Goal: Task Accomplishment & Management: Manage account settings

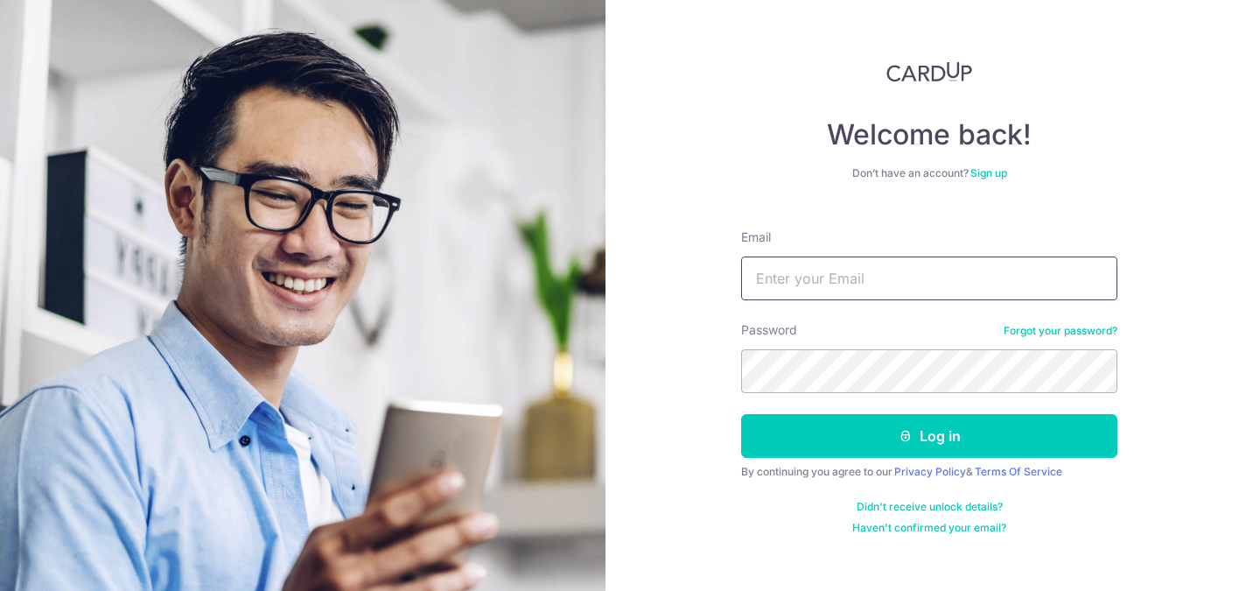
click at [837, 265] on input "Email" at bounding box center [929, 278] width 376 height 44
type input "sulastrikamis@gmail.com"
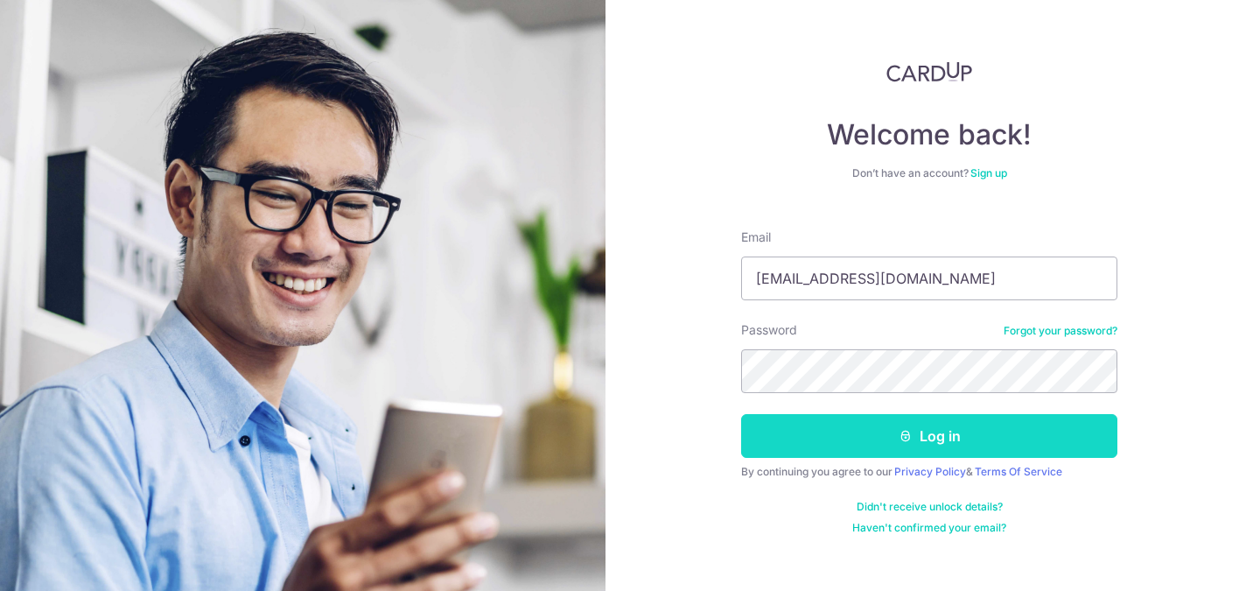
click at [858, 443] on button "Log in" at bounding box center [929, 436] width 376 height 44
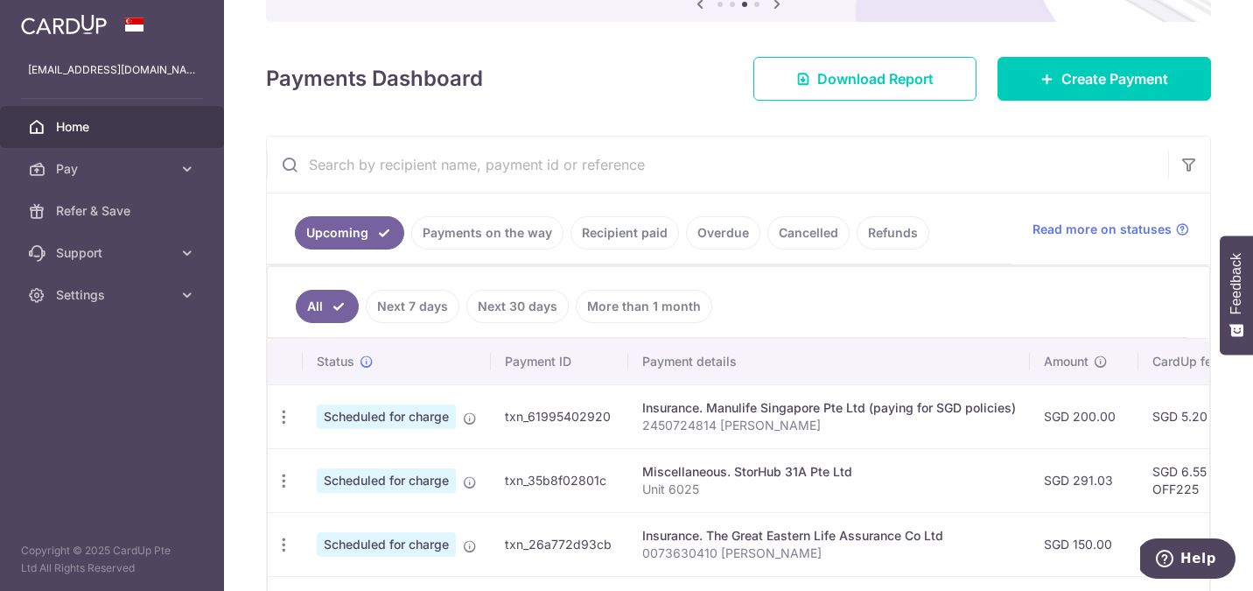
scroll to position [204, 0]
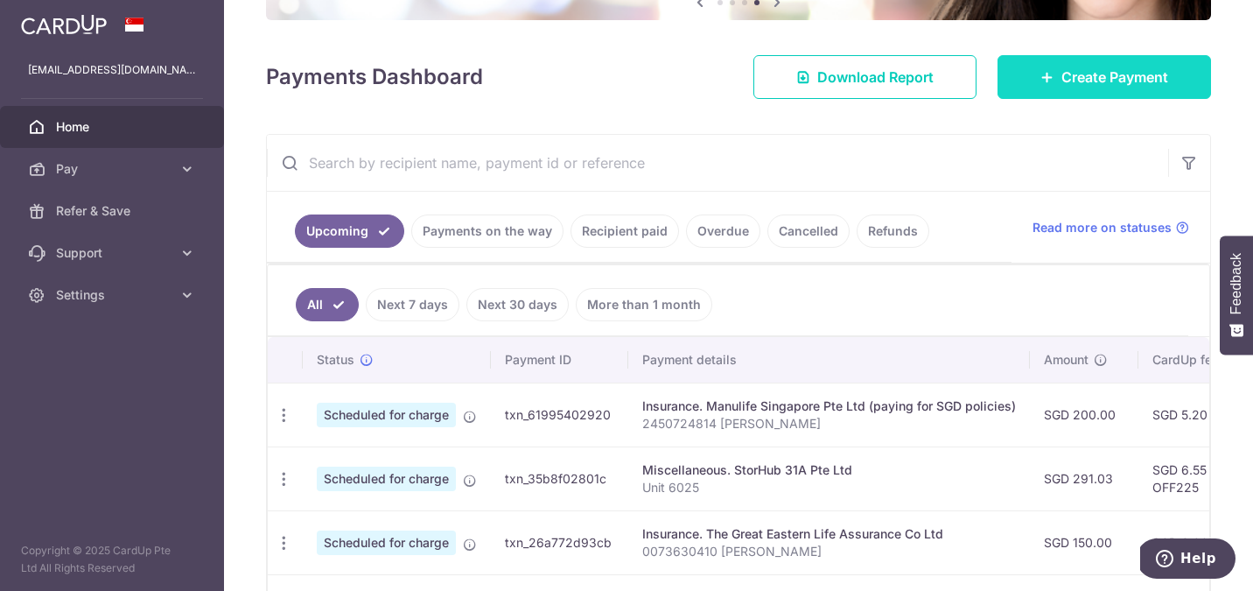
click at [1071, 67] on span "Create Payment" at bounding box center [1115, 77] width 107 height 21
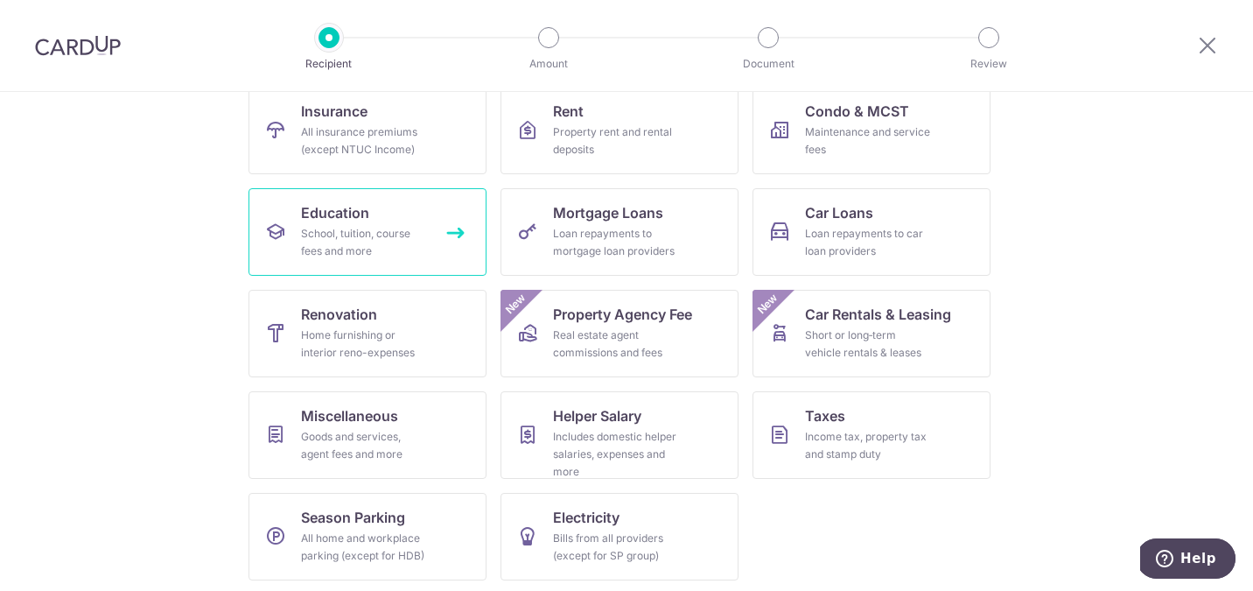
scroll to position [193, 0]
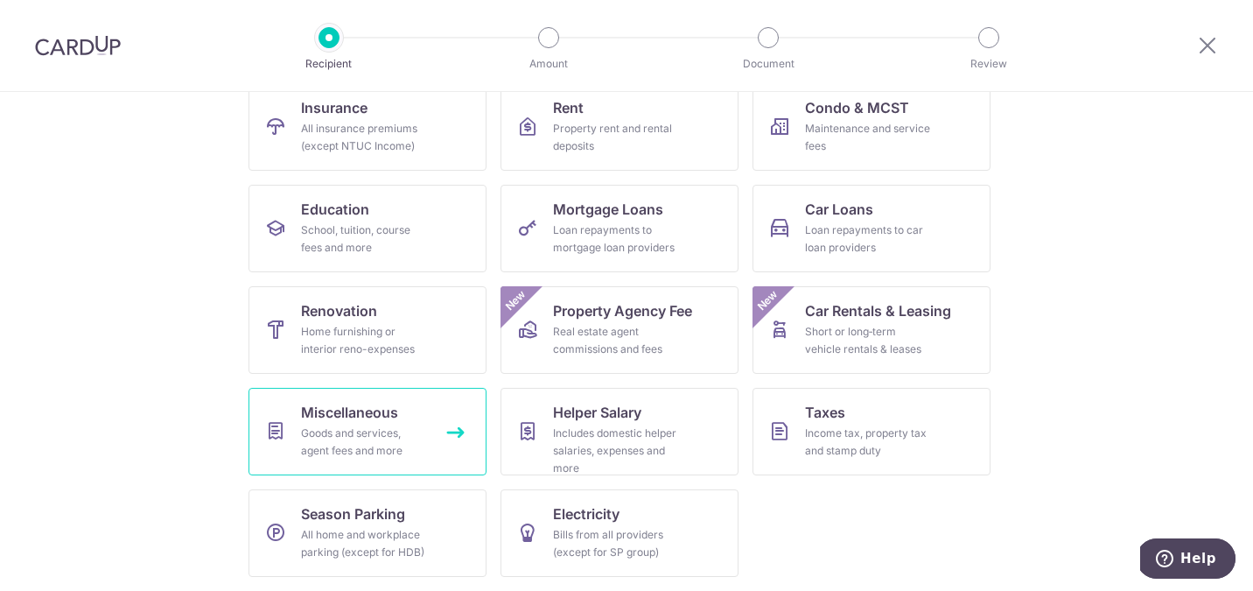
click at [347, 421] on span "Miscellaneous" at bounding box center [349, 412] width 97 height 21
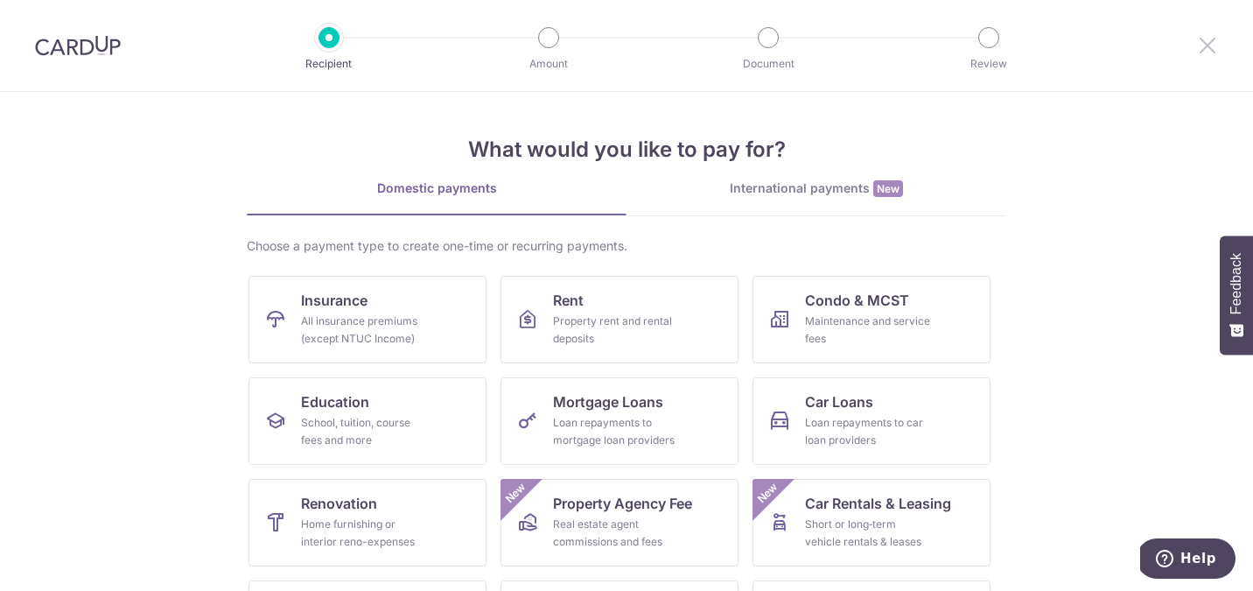
click at [1210, 45] on icon at bounding box center [1207, 45] width 21 height 22
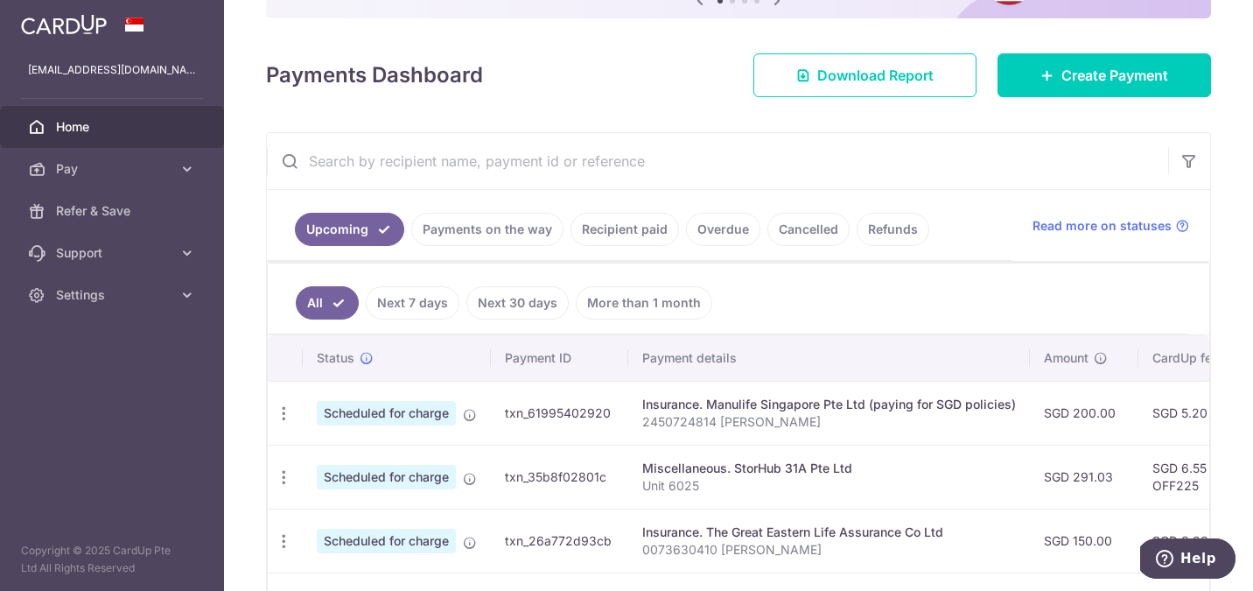
scroll to position [186, 0]
click at [817, 229] on link "Cancelled" at bounding box center [808, 228] width 82 height 33
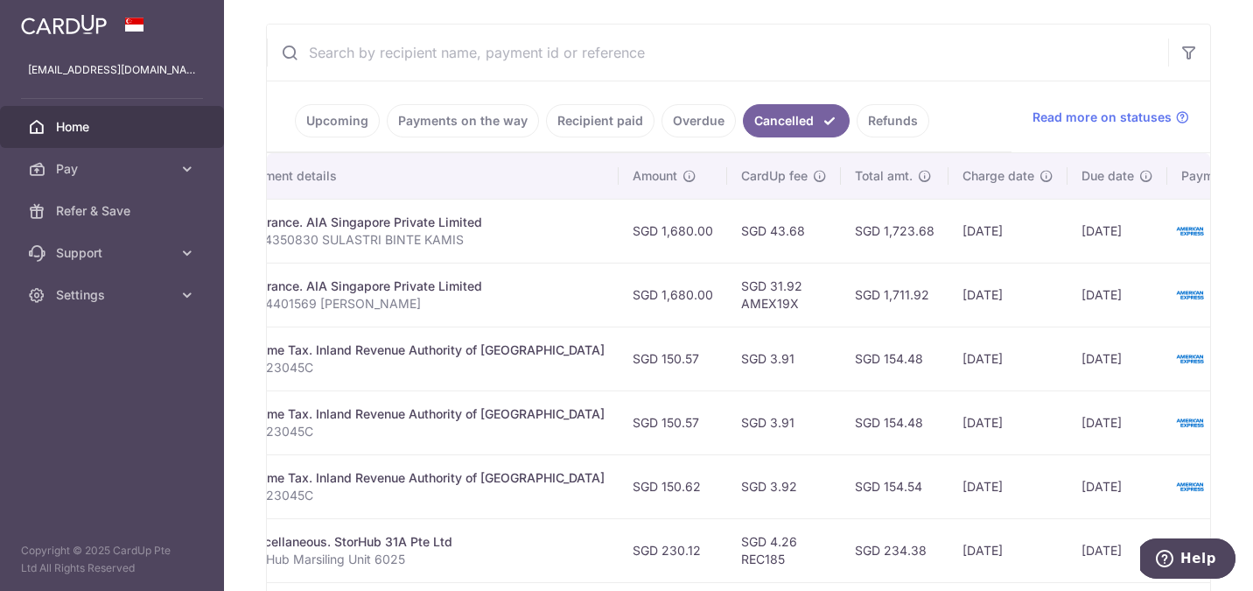
scroll to position [0, 383]
click at [873, 123] on link "Refunds" at bounding box center [893, 120] width 73 height 33
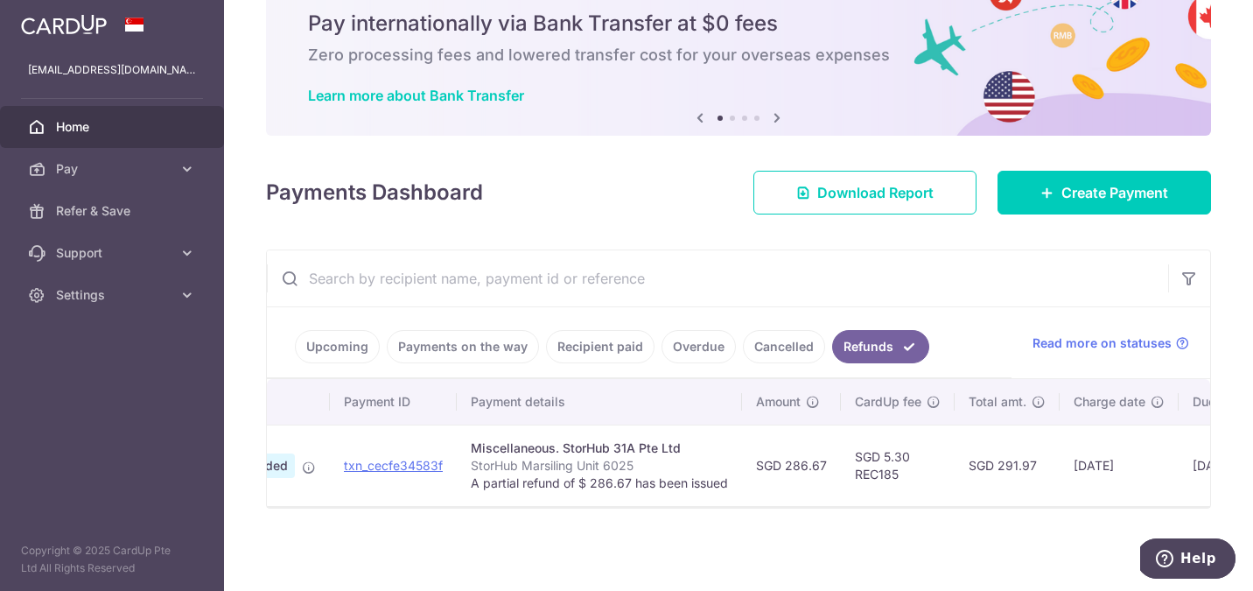
scroll to position [0, 0]
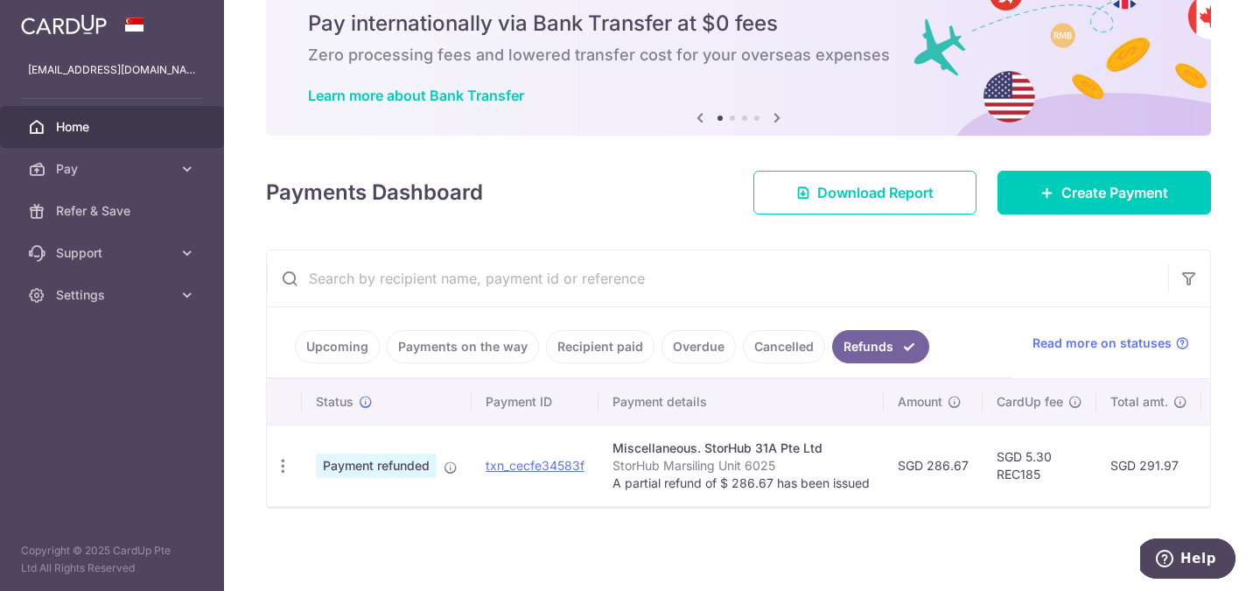
click at [601, 340] on link "Recipient paid" at bounding box center [600, 346] width 109 height 33
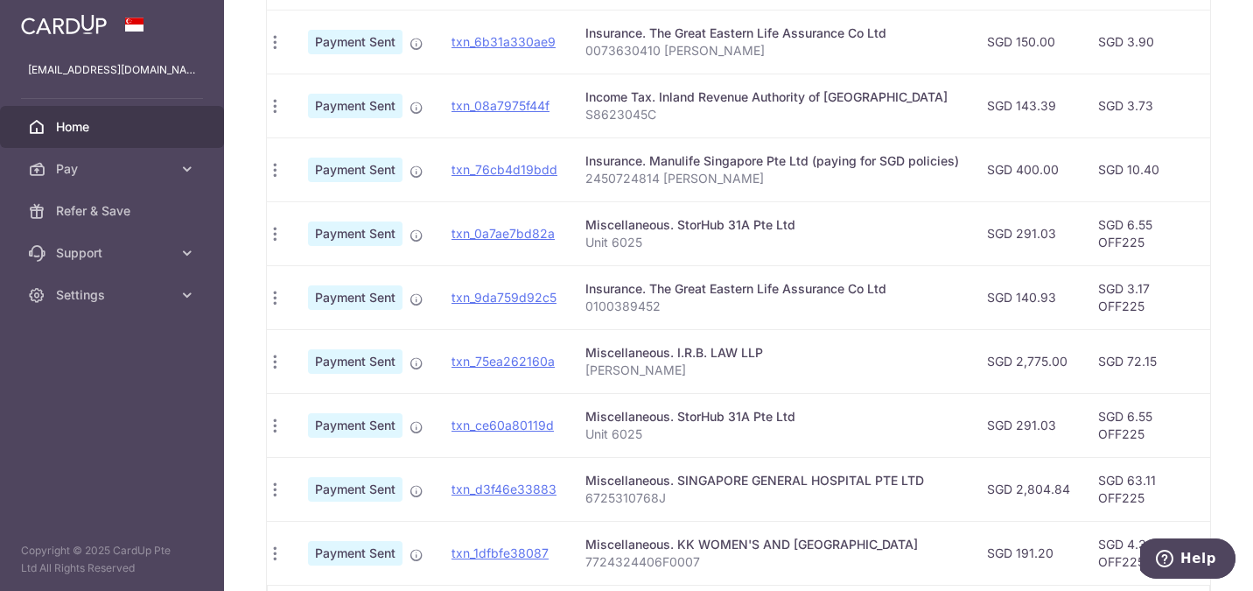
scroll to position [0, 16]
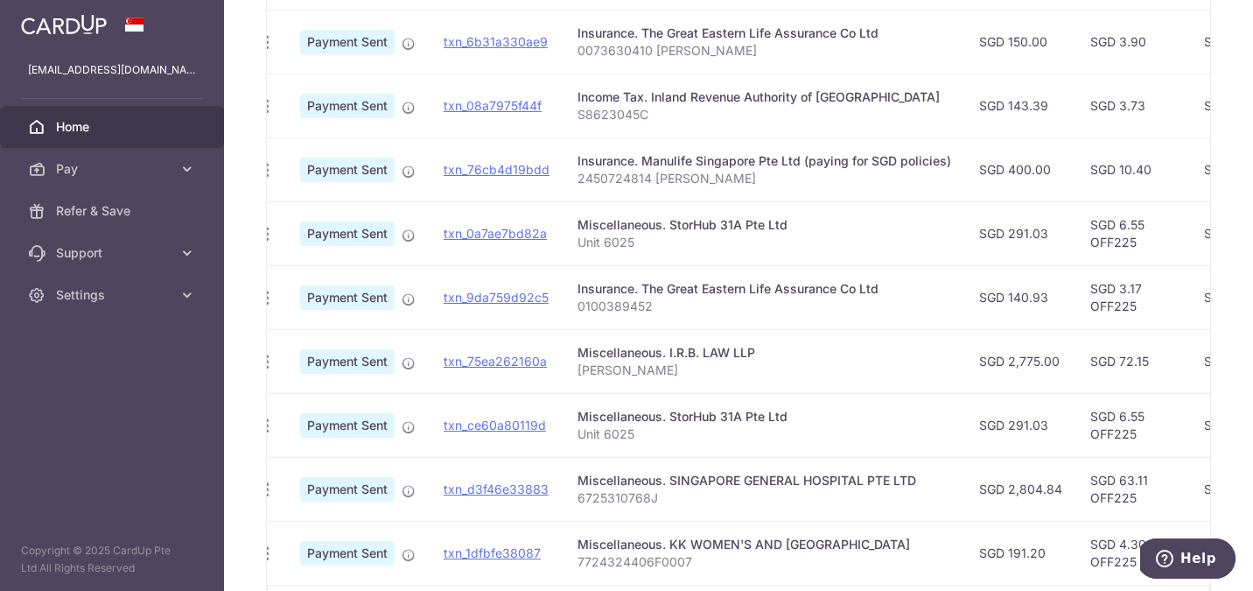
click at [683, 227] on div "Miscellaneous. StorHub 31A Pte Ltd" at bounding box center [765, 225] width 374 height 18
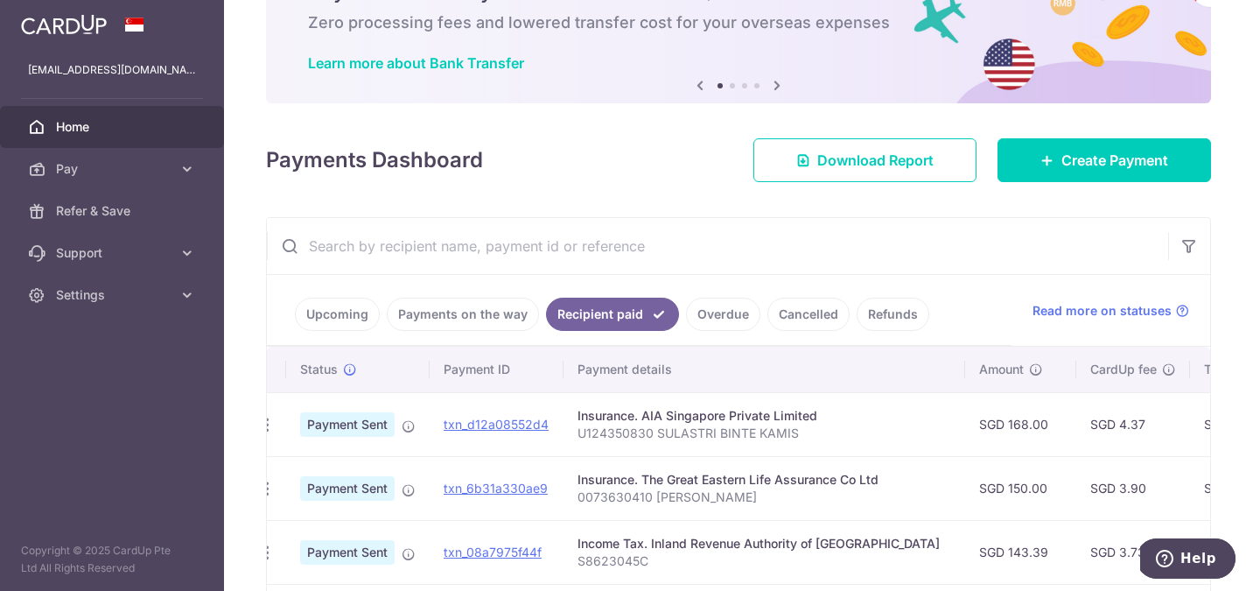
scroll to position [0, 0]
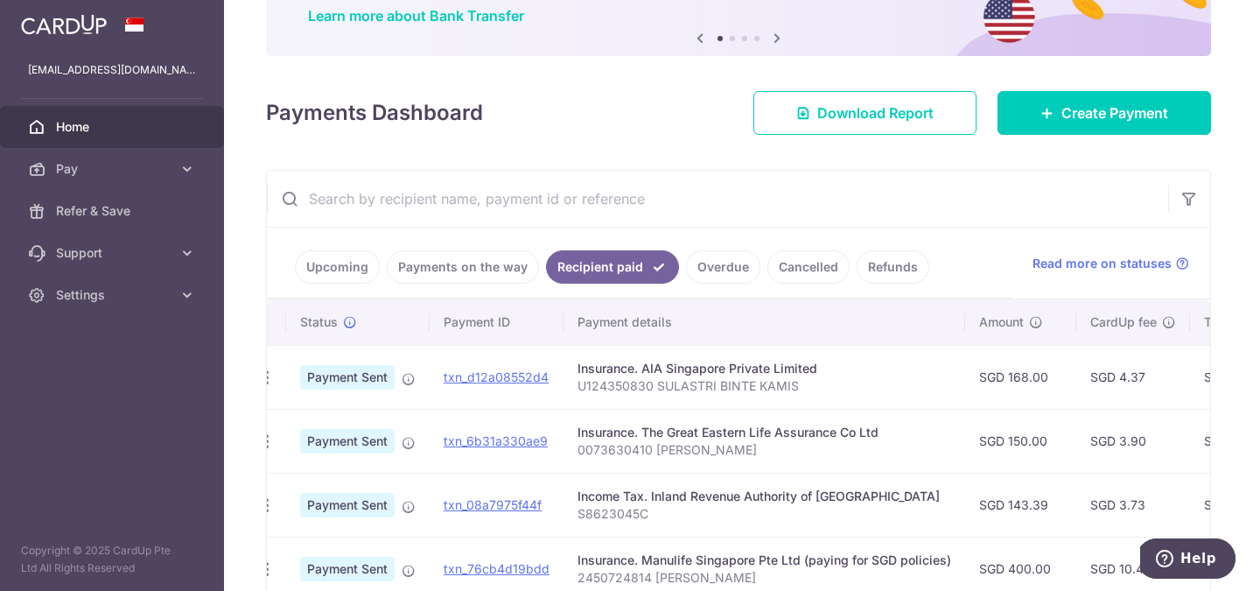
click at [422, 266] on link "Payments on the way" at bounding box center [463, 266] width 152 height 33
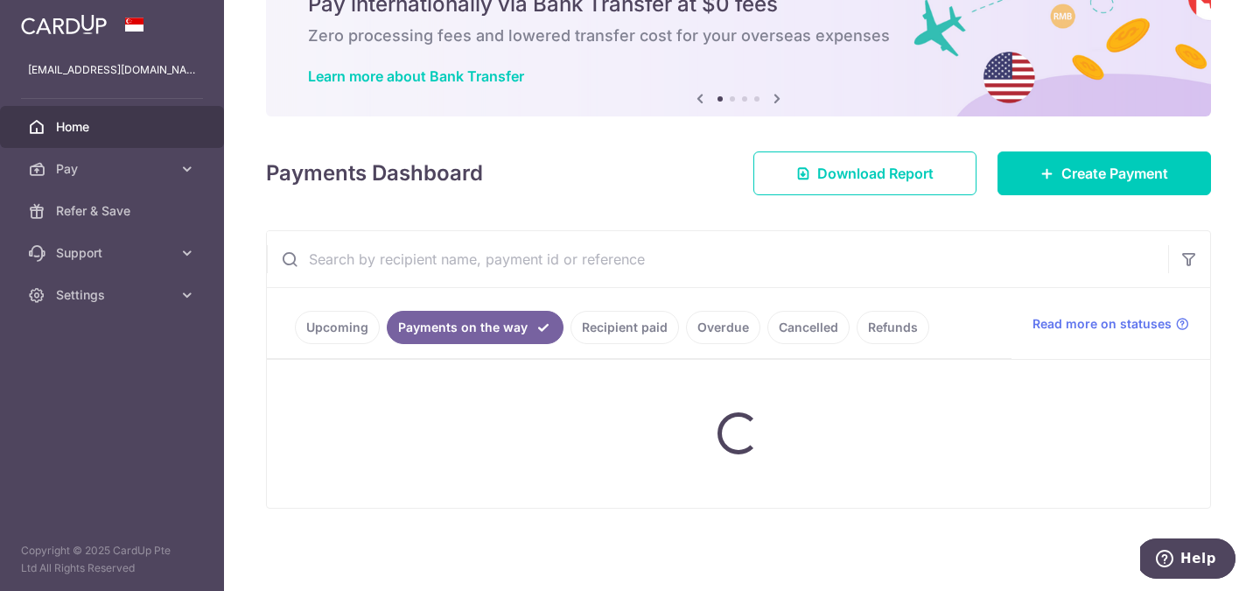
scroll to position [147, 0]
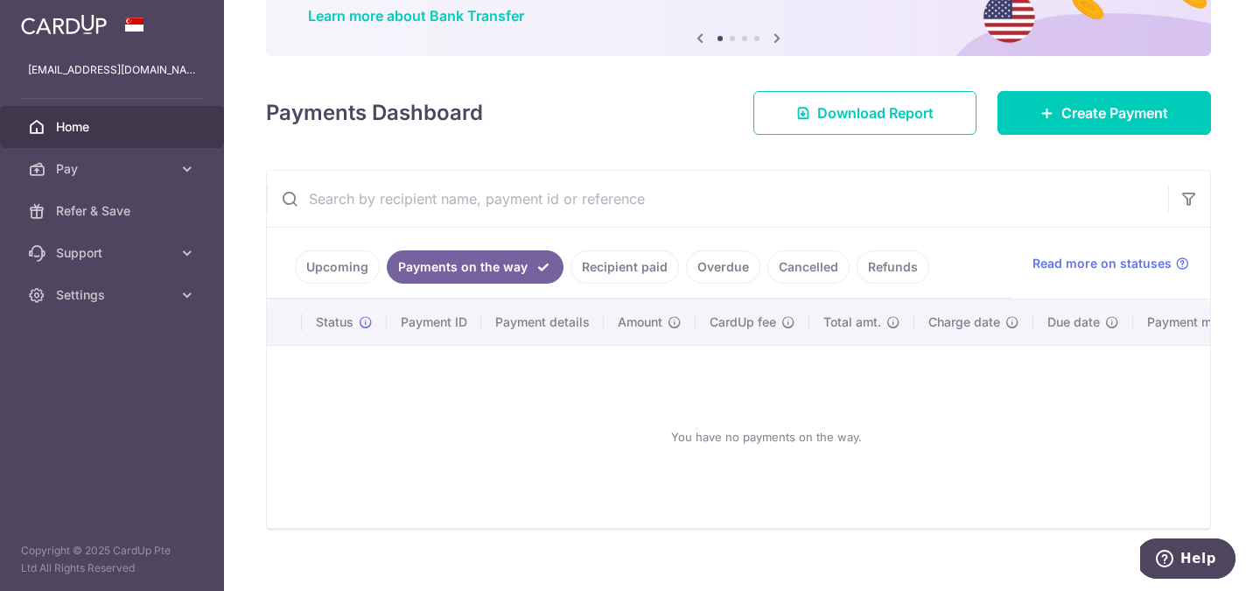
click at [320, 264] on link "Upcoming" at bounding box center [337, 266] width 85 height 33
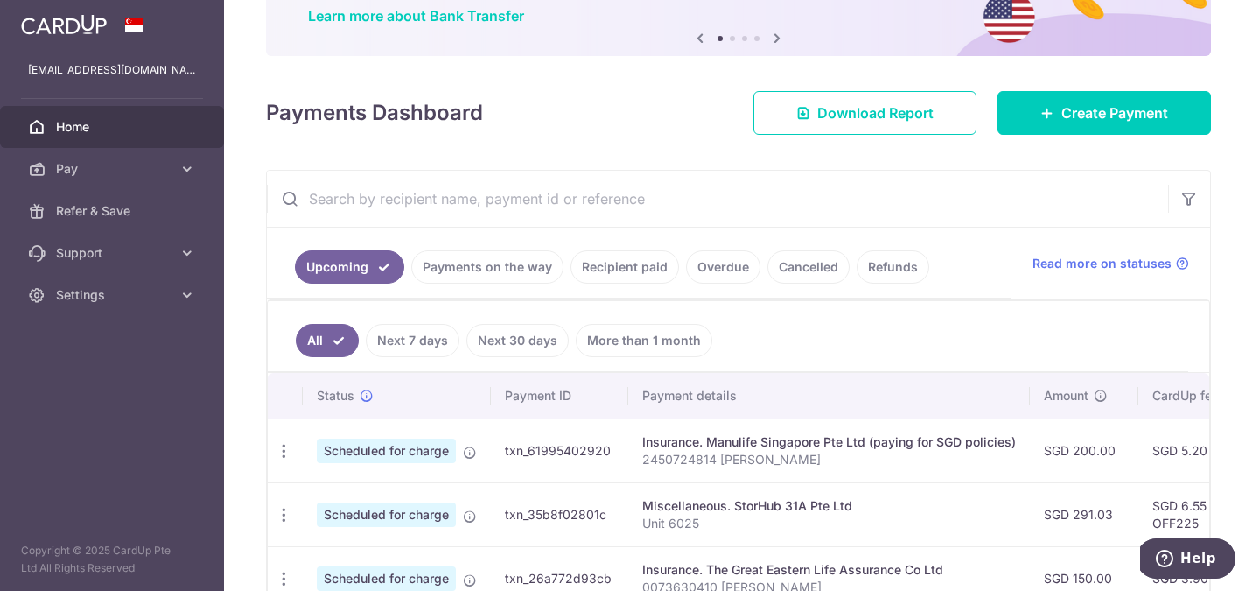
click at [389, 270] on link "Upcoming" at bounding box center [349, 266] width 109 height 33
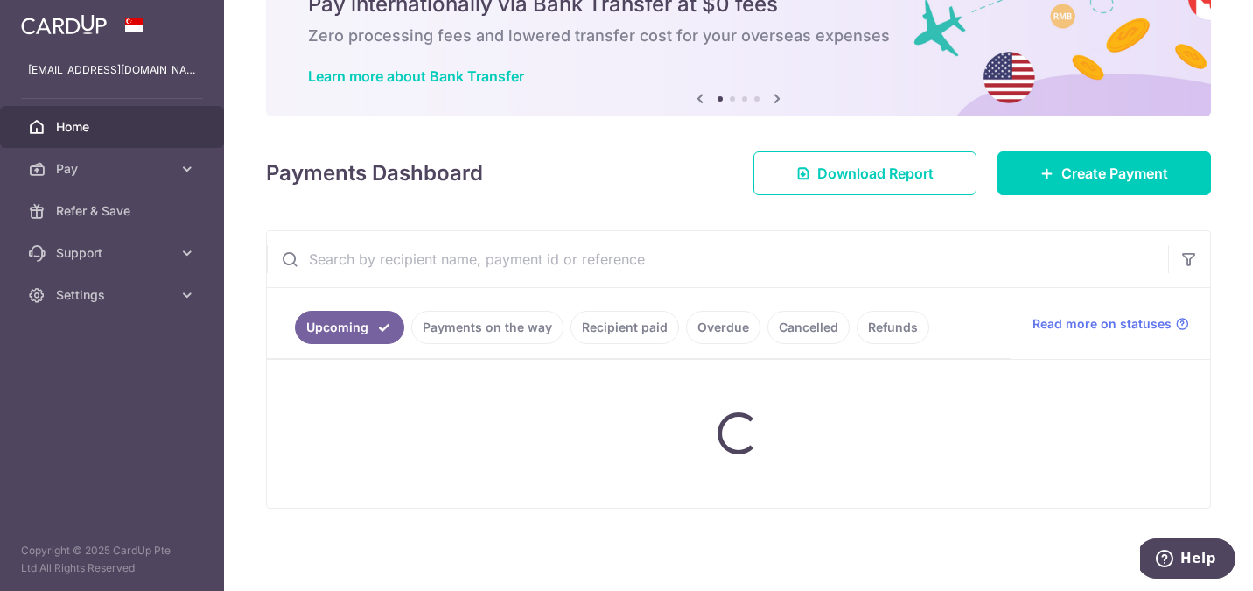
click at [389, 270] on input "text" at bounding box center [717, 259] width 901 height 56
type input "storhub"
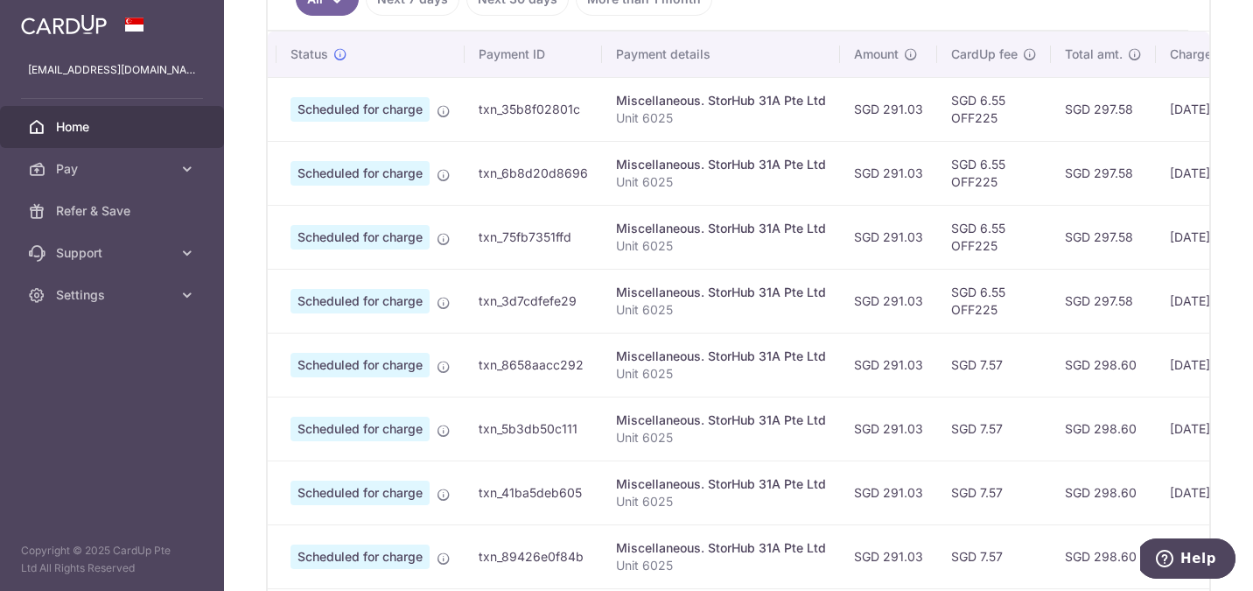
scroll to position [0, 0]
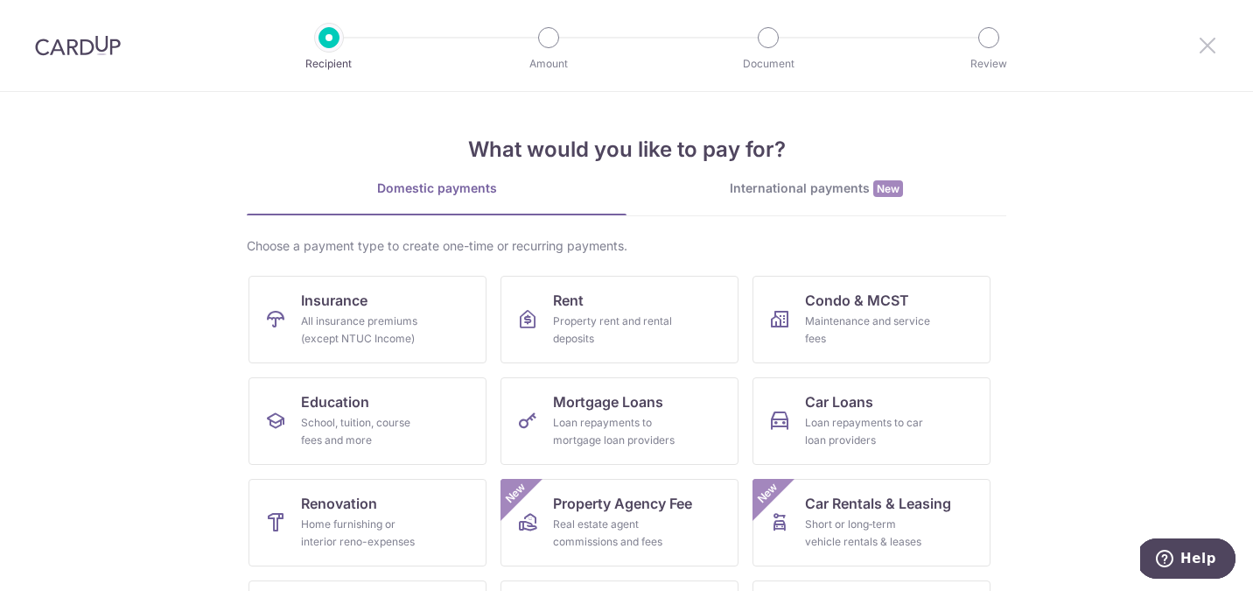
click at [1195, 41] on div at bounding box center [1207, 45] width 91 height 91
click at [1202, 45] on icon at bounding box center [1207, 45] width 21 height 22
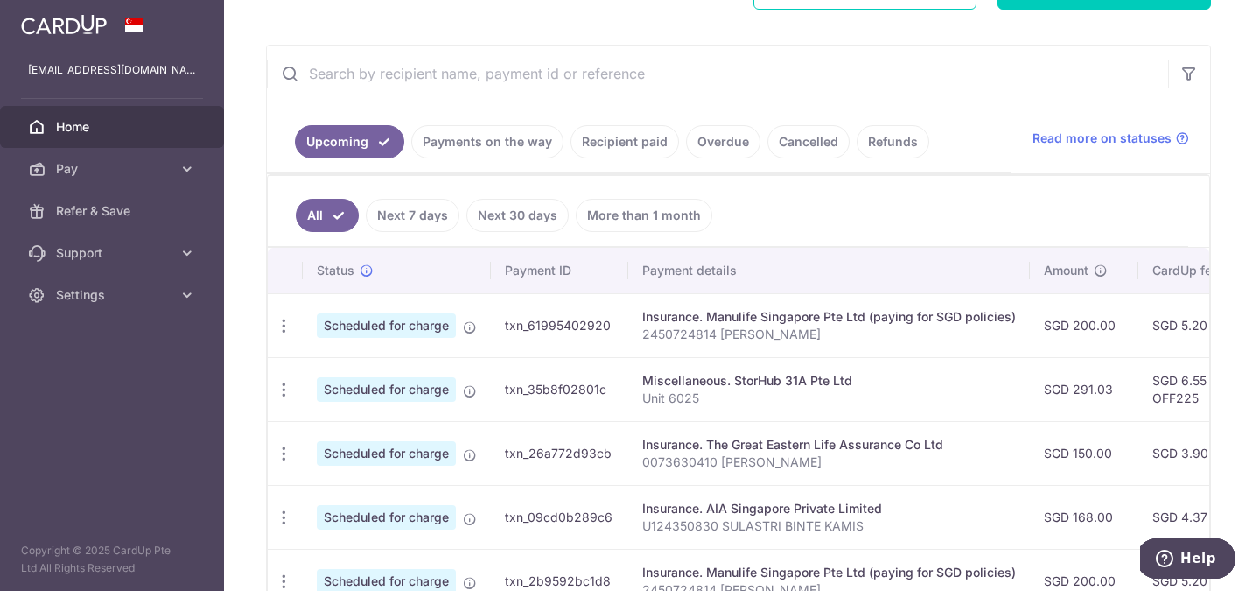
scroll to position [285, 0]
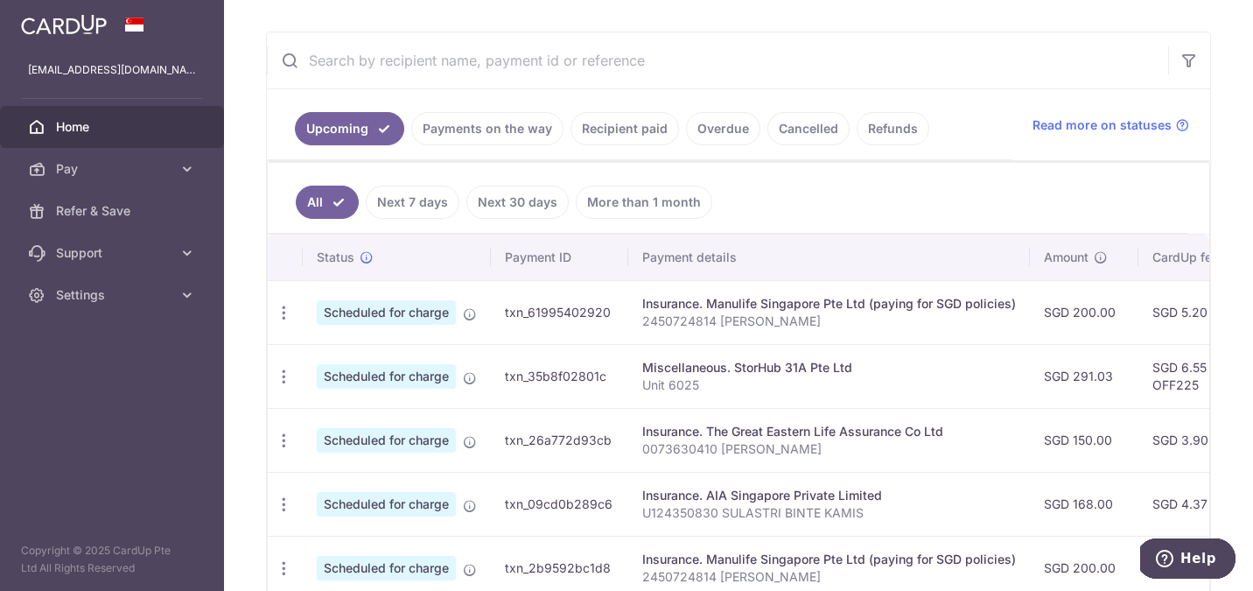
click at [610, 133] on link "Recipient paid" at bounding box center [625, 128] width 109 height 33
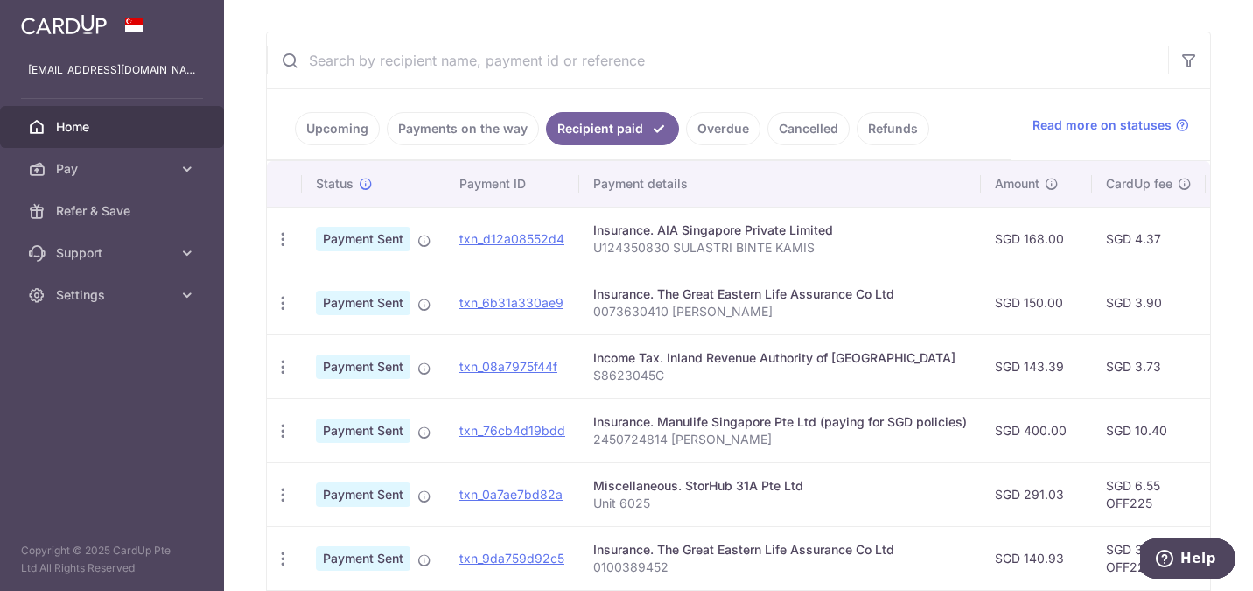
click at [523, 67] on input "text" at bounding box center [717, 60] width 901 height 56
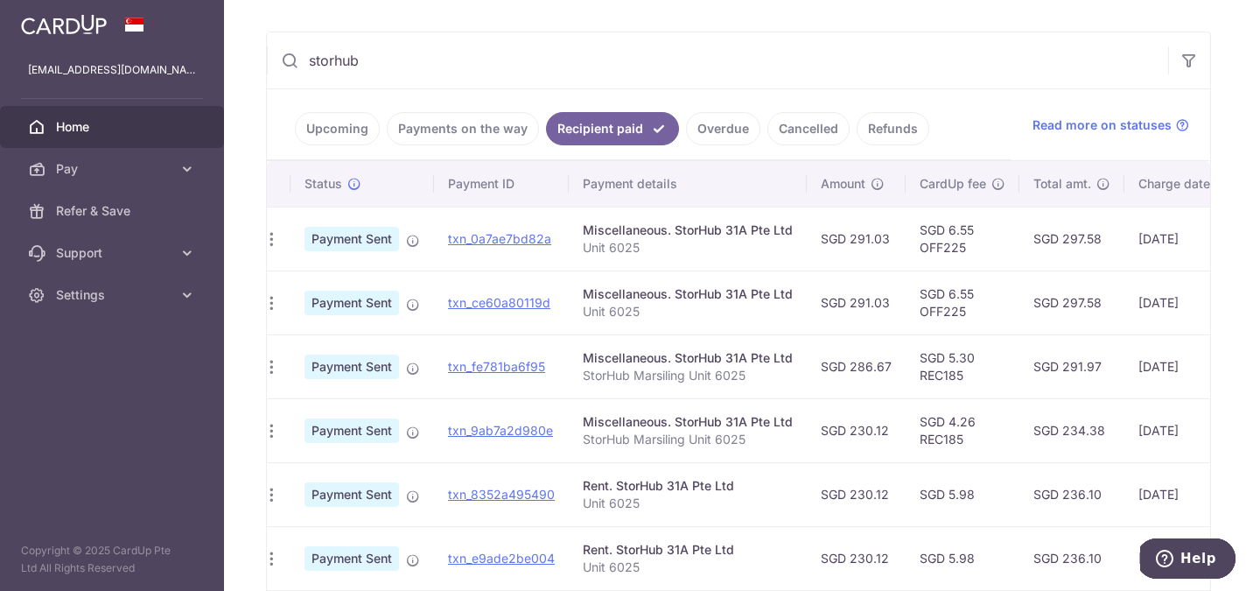
scroll to position [0, 0]
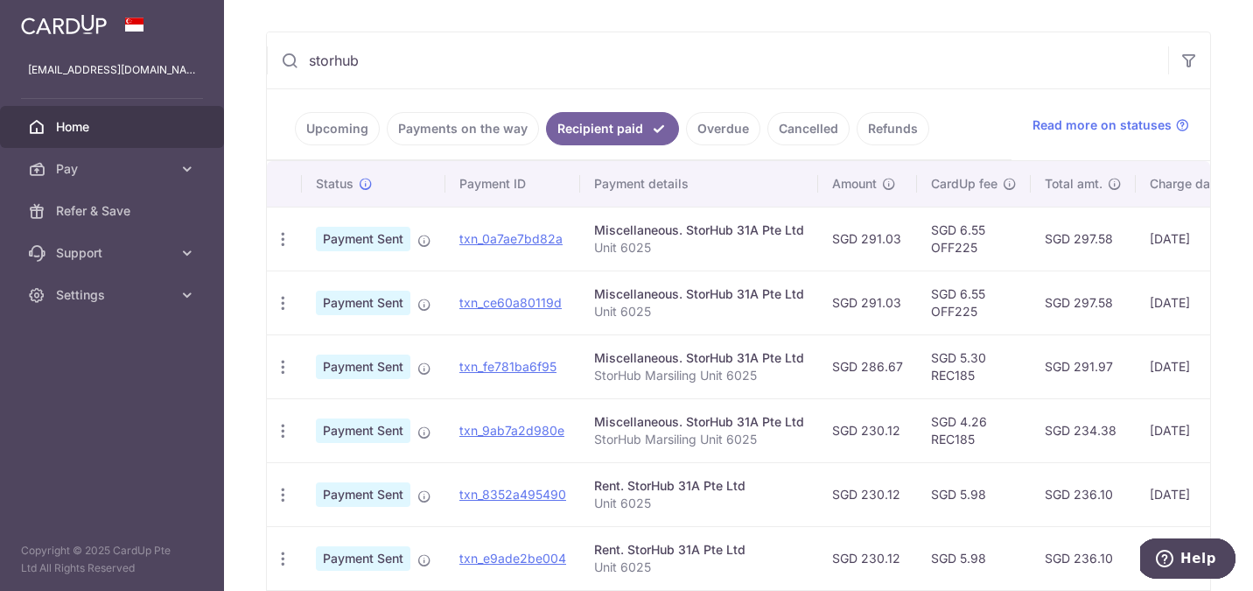
click at [337, 133] on link "Upcoming" at bounding box center [337, 128] width 85 height 33
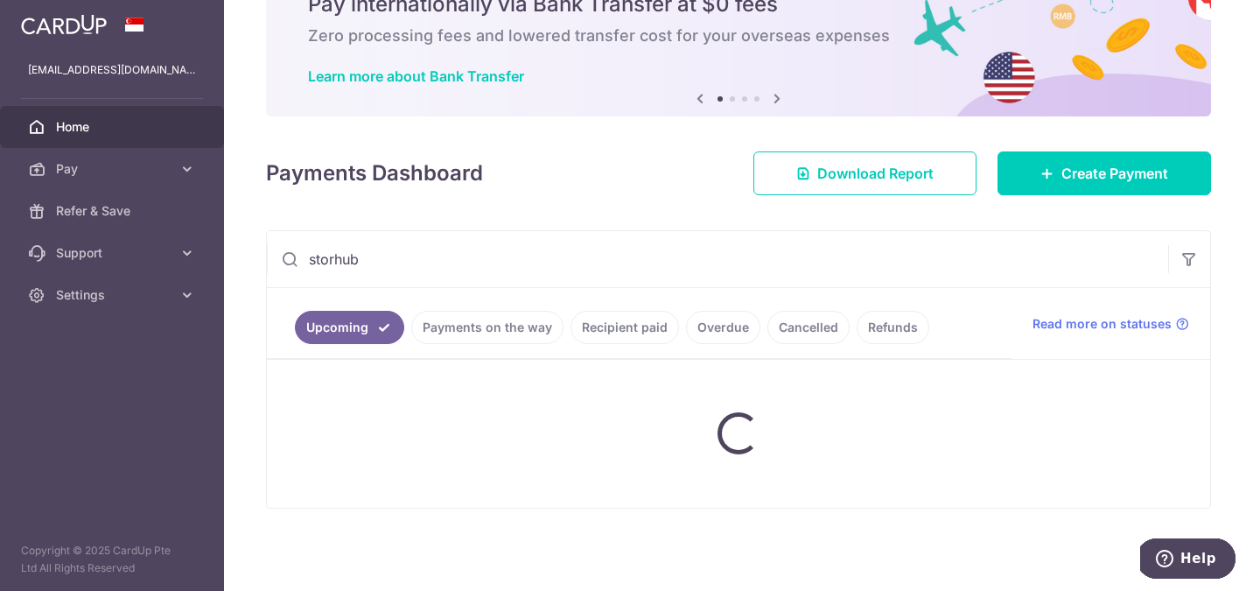
scroll to position [285, 0]
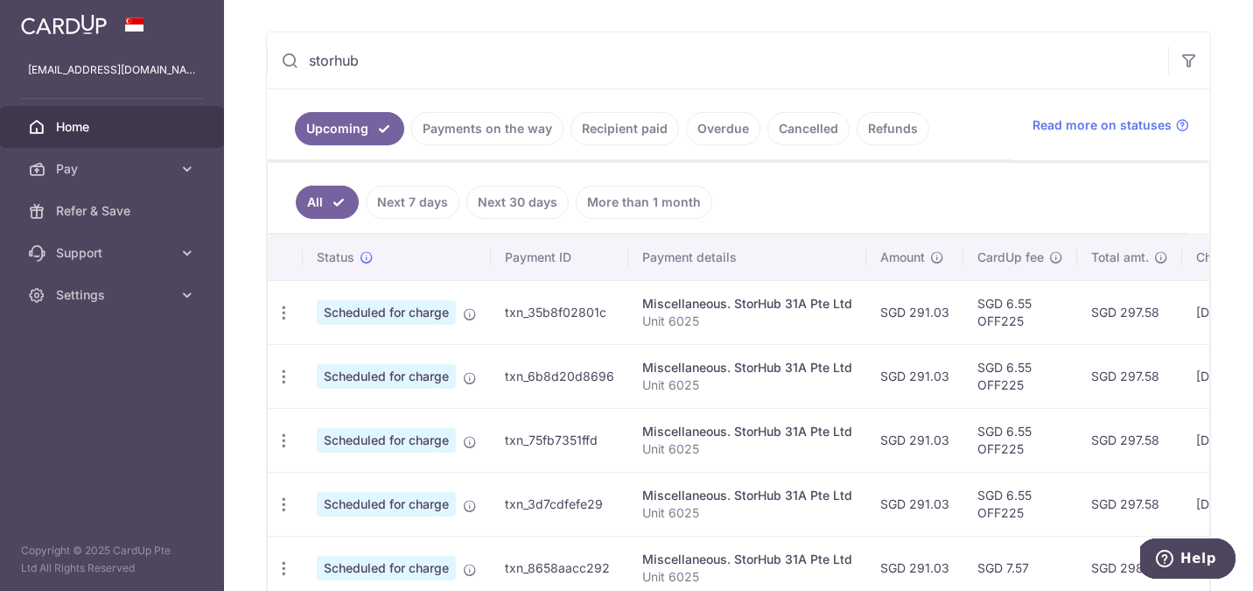
click at [431, 263] on div "Status" at bounding box center [397, 258] width 160 height 18
click at [419, 83] on input "storhub" at bounding box center [717, 60] width 901 height 56
drag, startPoint x: 416, startPoint y: 70, endPoint x: 265, endPoint y: 61, distance: 150.8
click at [266, 61] on div "storhub Upcoming Payments on the way Recipient paid Overdue Cancelled Refunds R…" at bounding box center [738, 498] width 945 height 933
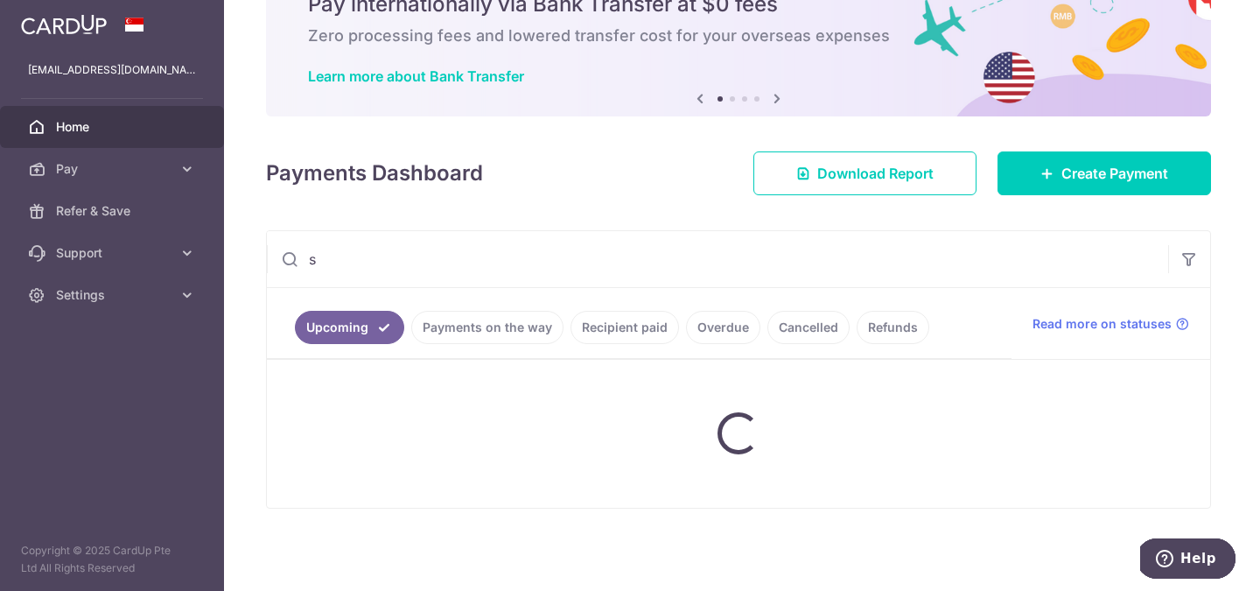
scroll to position [87, 0]
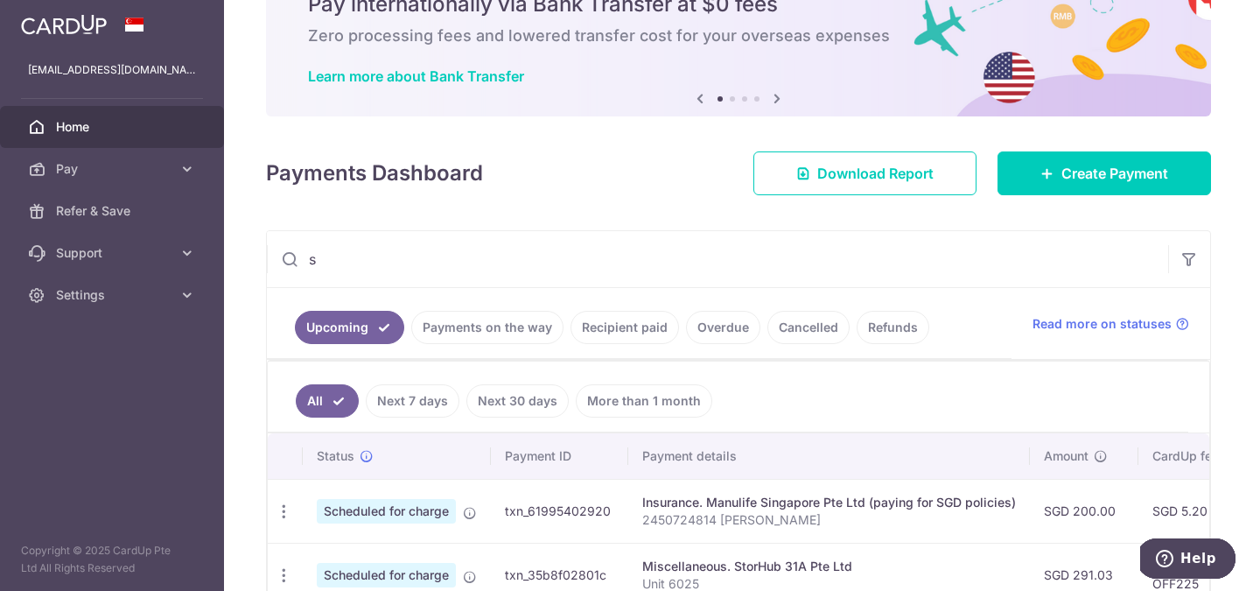
type input "storhub"
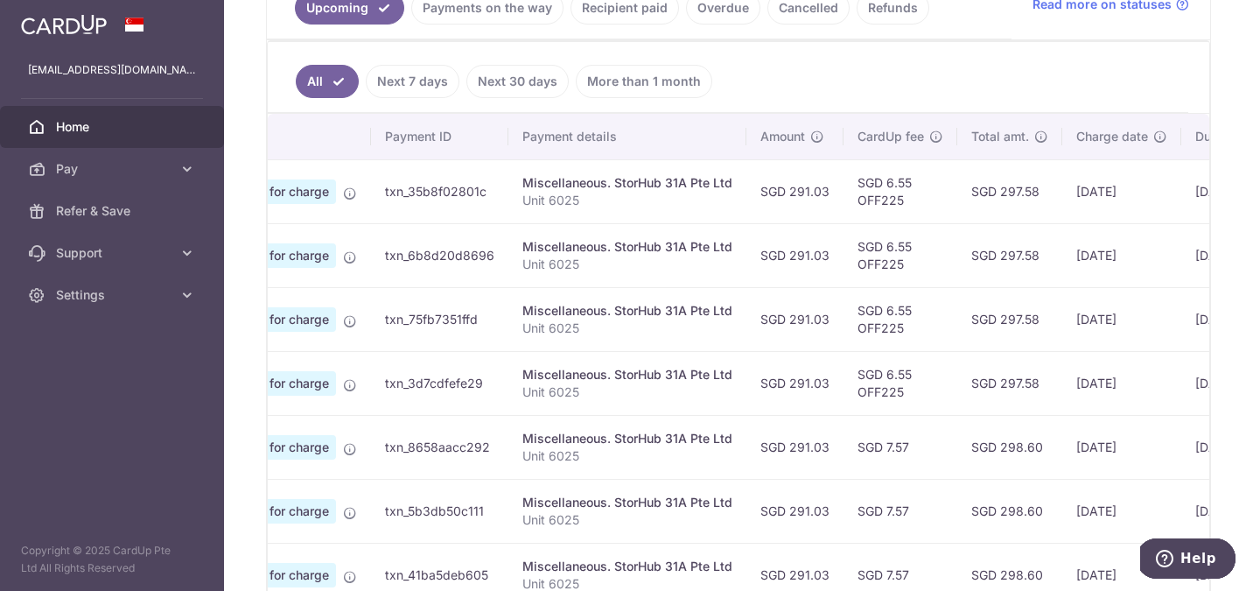
scroll to position [0, 106]
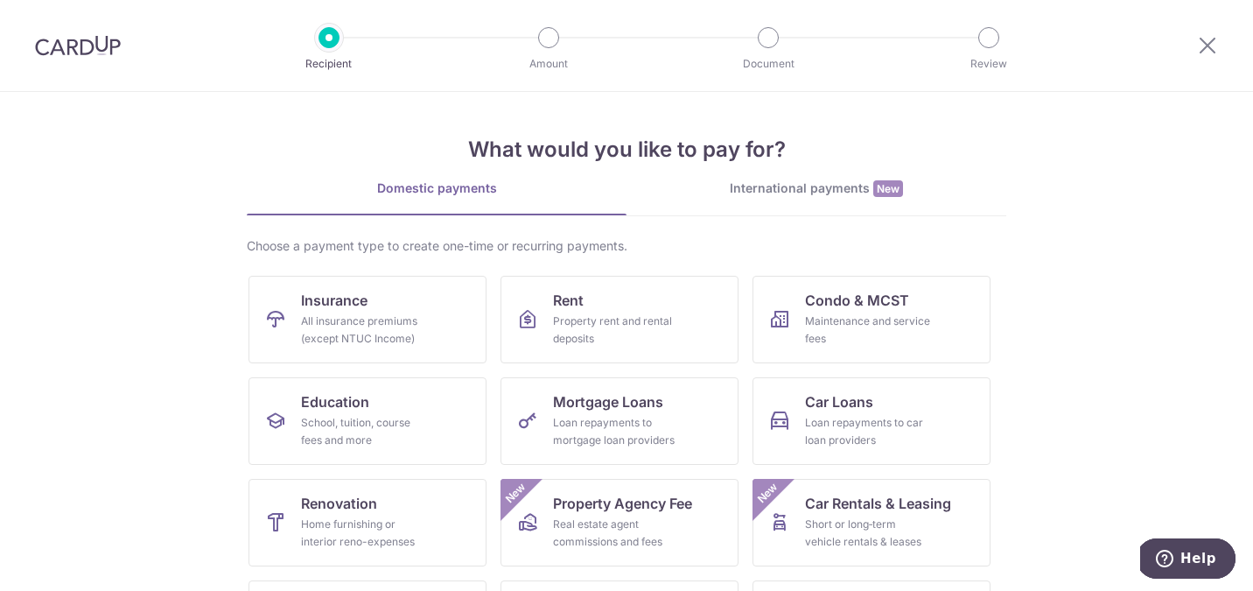
click at [1221, 37] on div at bounding box center [1207, 45] width 91 height 91
click at [1209, 43] on icon at bounding box center [1207, 45] width 21 height 22
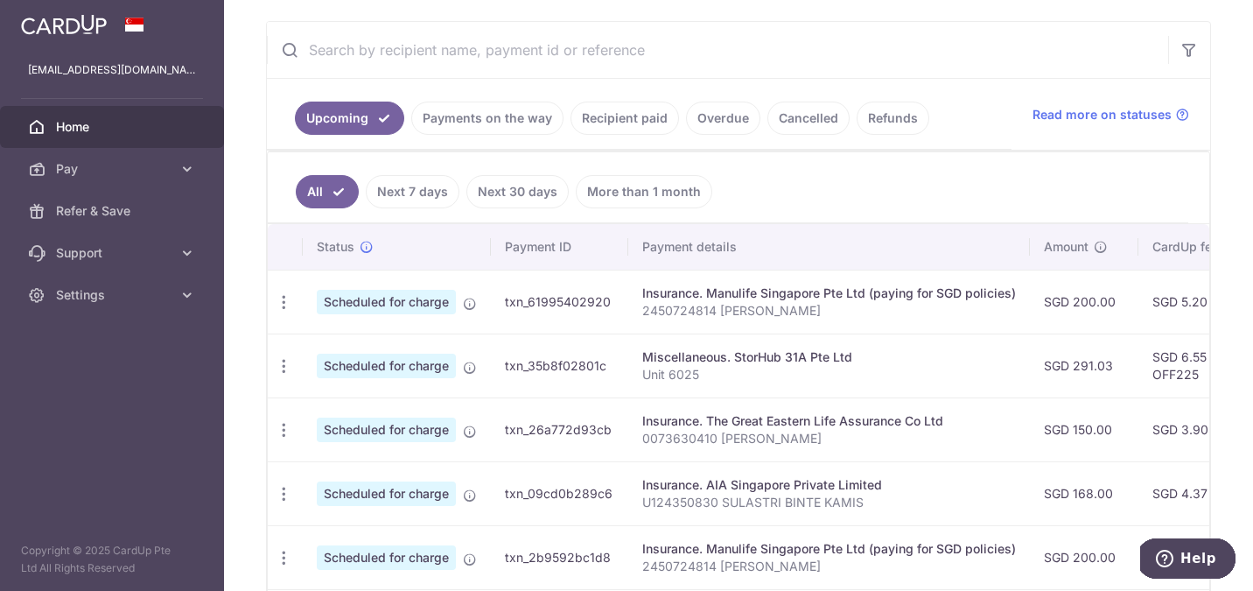
scroll to position [294, 0]
click at [419, 49] on input "text" at bounding box center [717, 52] width 901 height 56
type input "storhub"
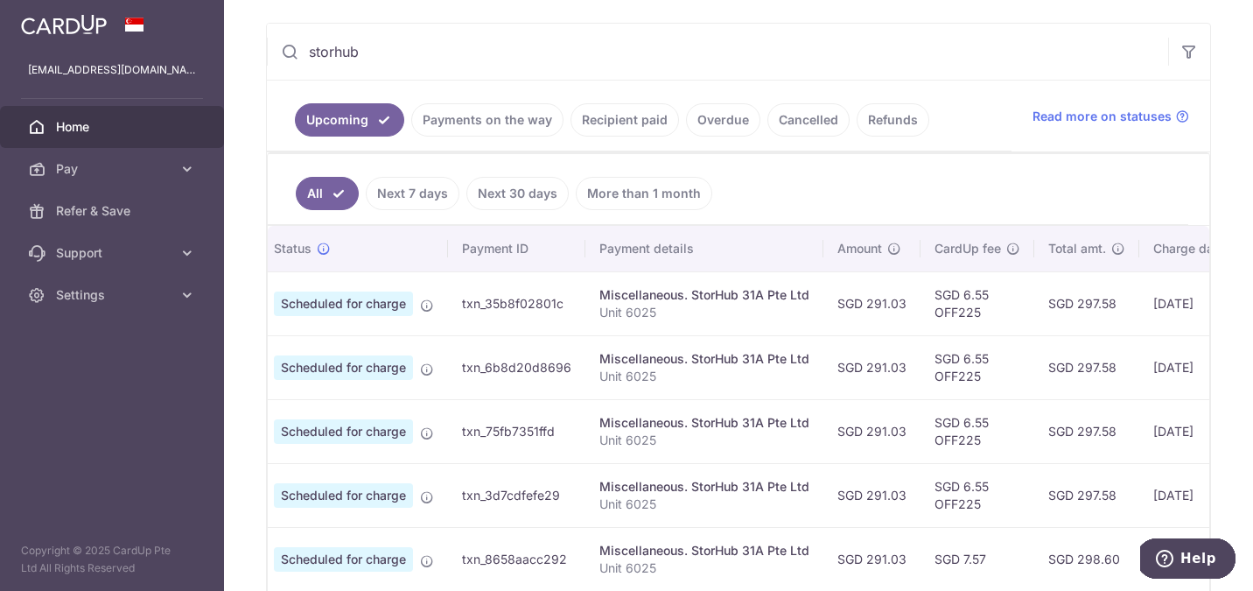
scroll to position [0, 0]
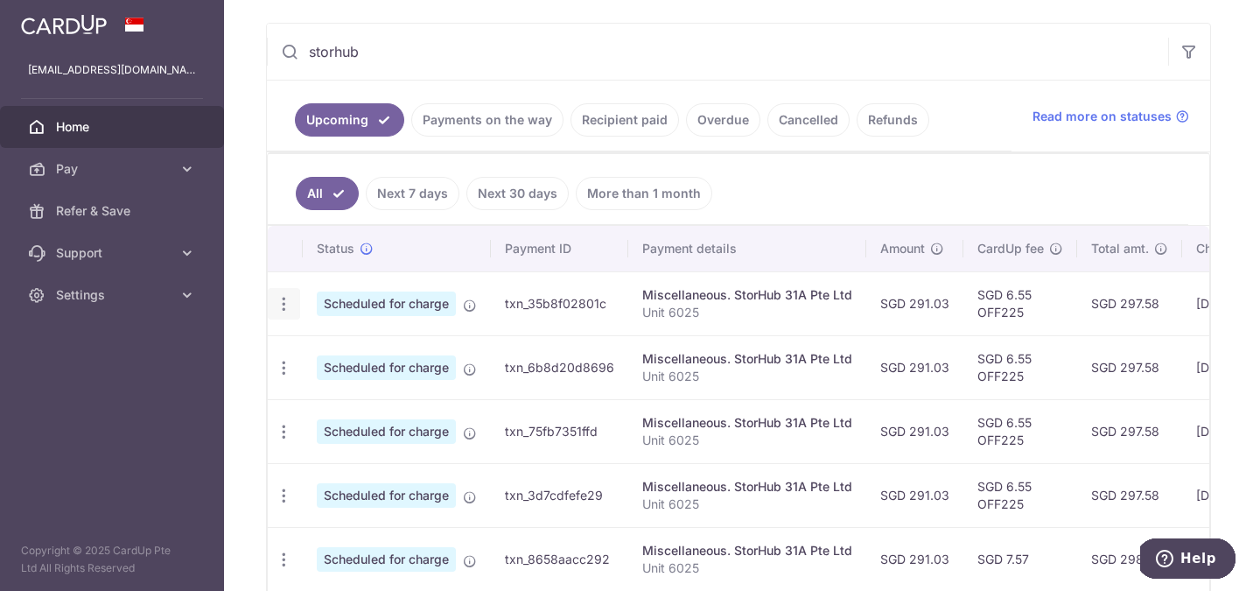
click at [277, 304] on icon "button" at bounding box center [284, 304] width 18 height 18
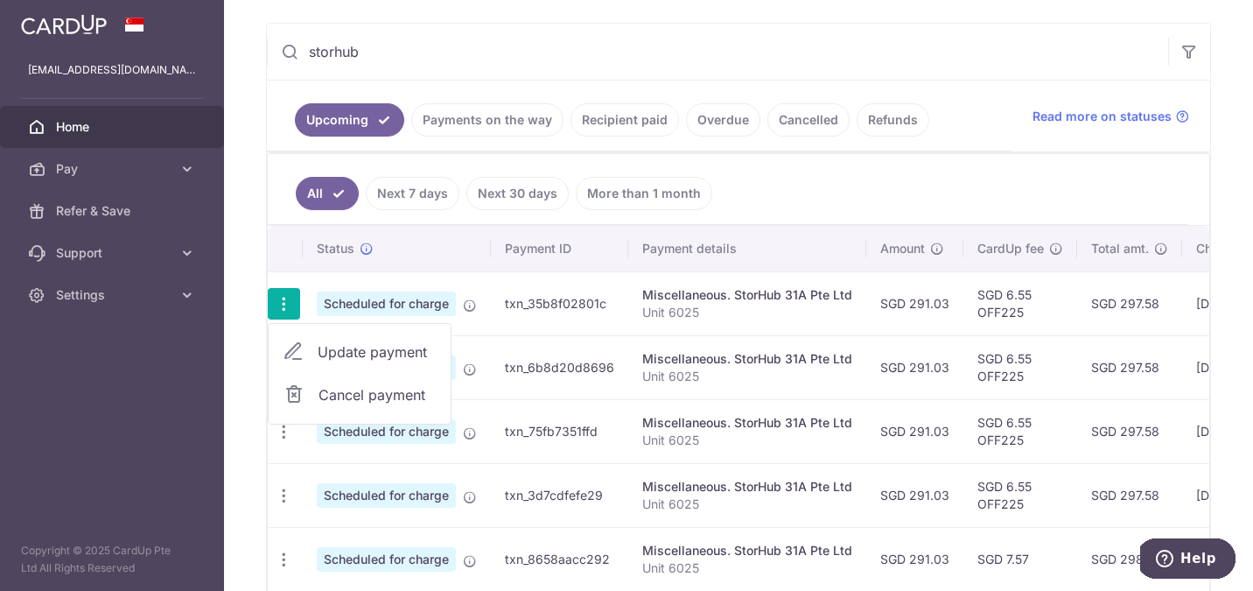
click at [356, 396] on span "Cancel payment" at bounding box center [377, 394] width 117 height 21
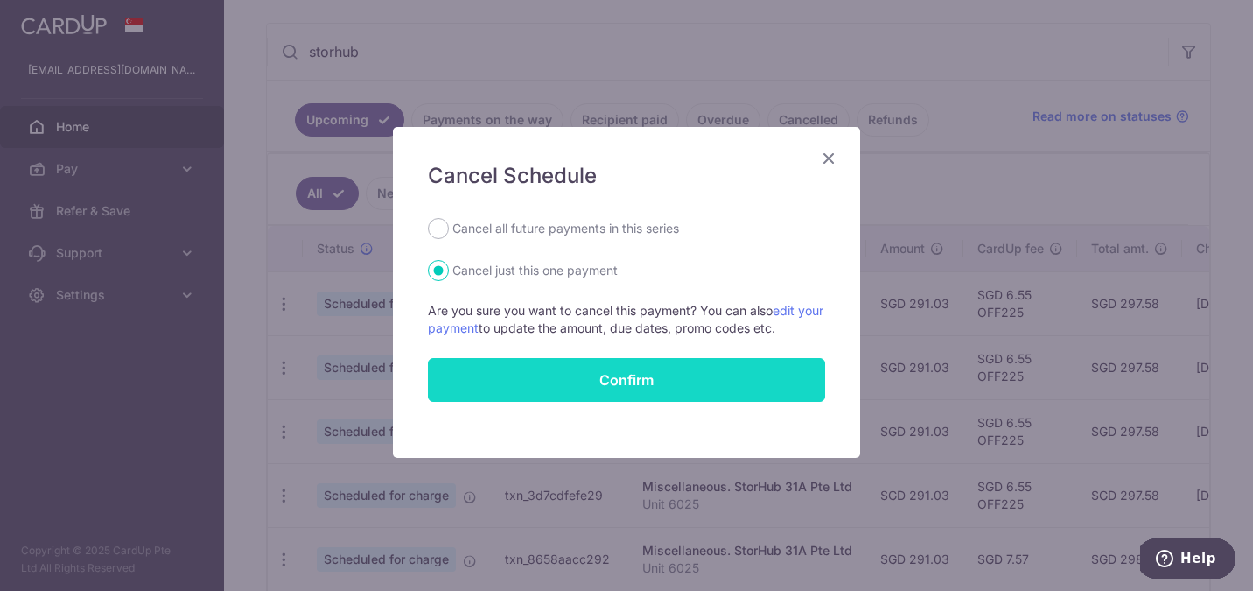
click at [553, 384] on button "Confirm" at bounding box center [626, 380] width 397 height 44
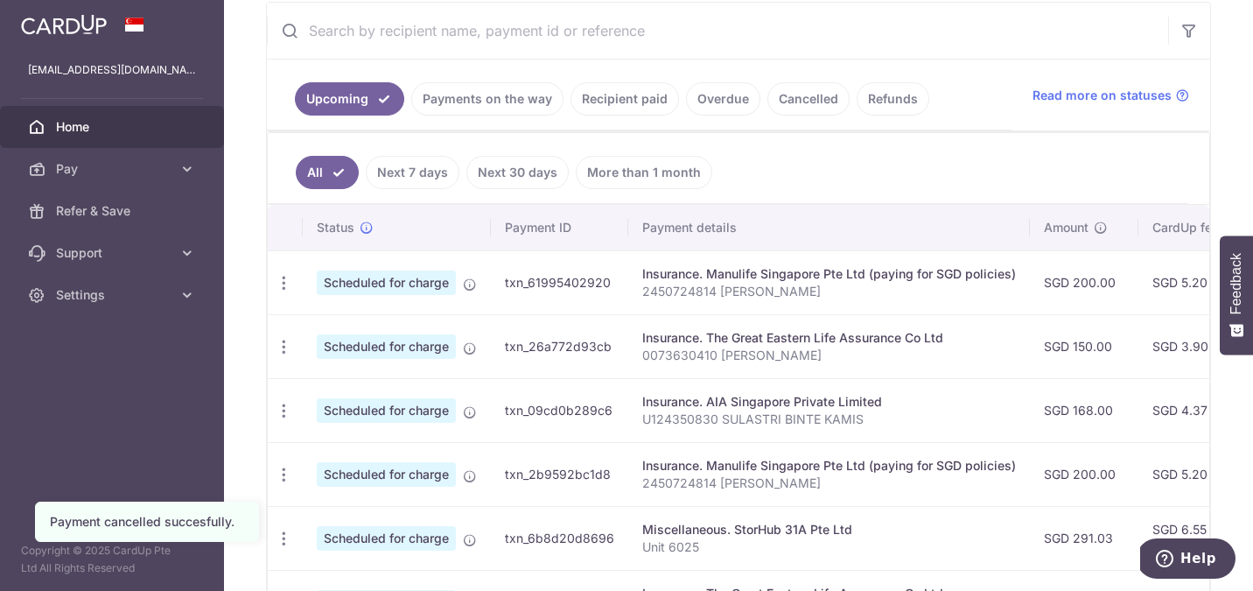
scroll to position [335, 0]
click at [602, 40] on input "text" at bounding box center [717, 32] width 901 height 56
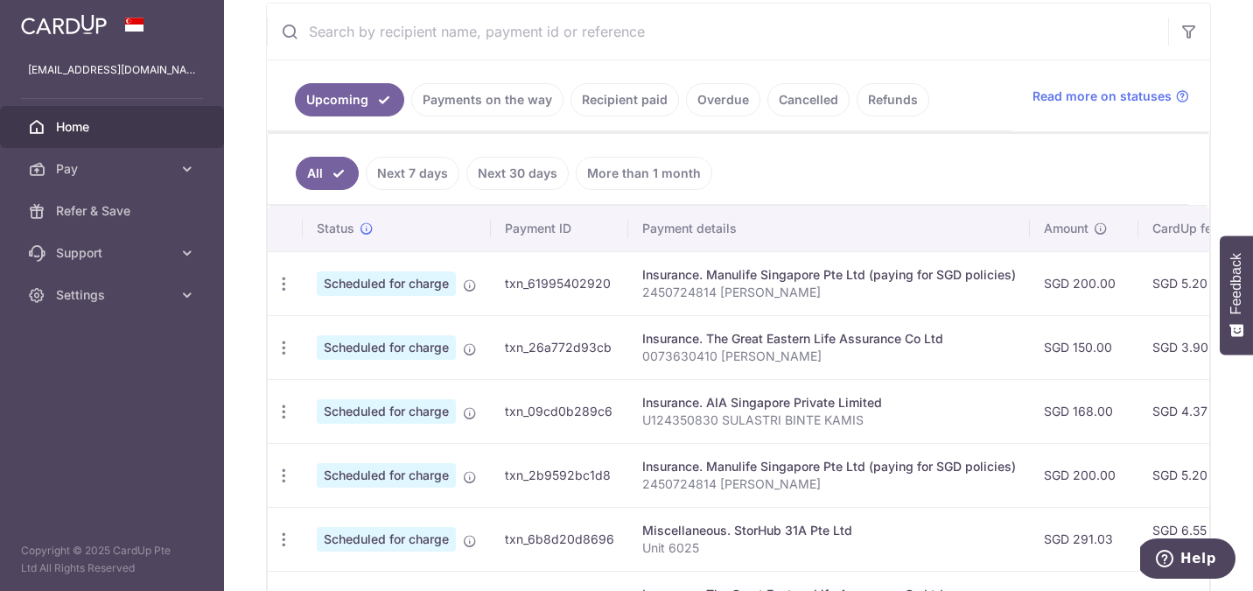
type input "storhub"
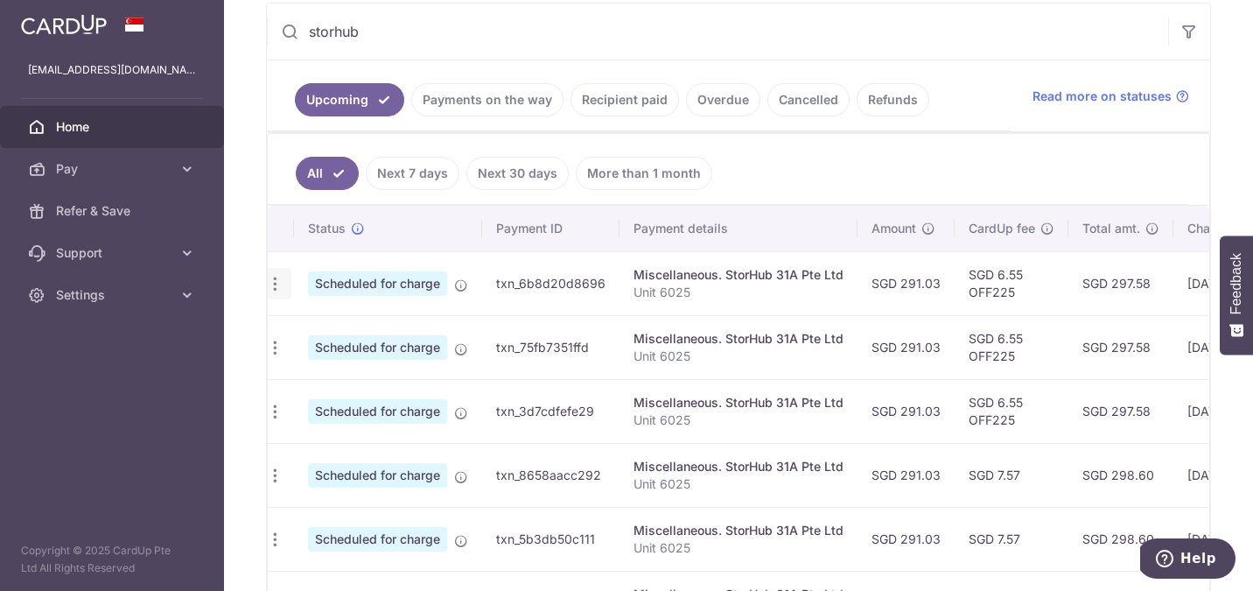
scroll to position [0, 0]
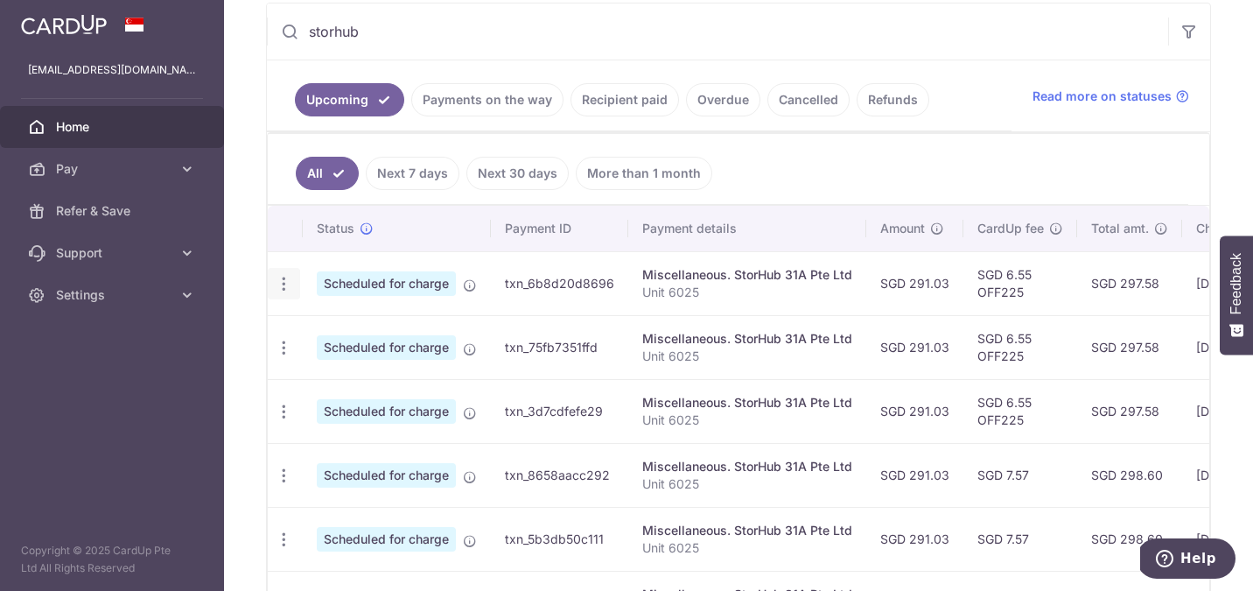
click at [284, 284] on icon "button" at bounding box center [284, 284] width 18 height 18
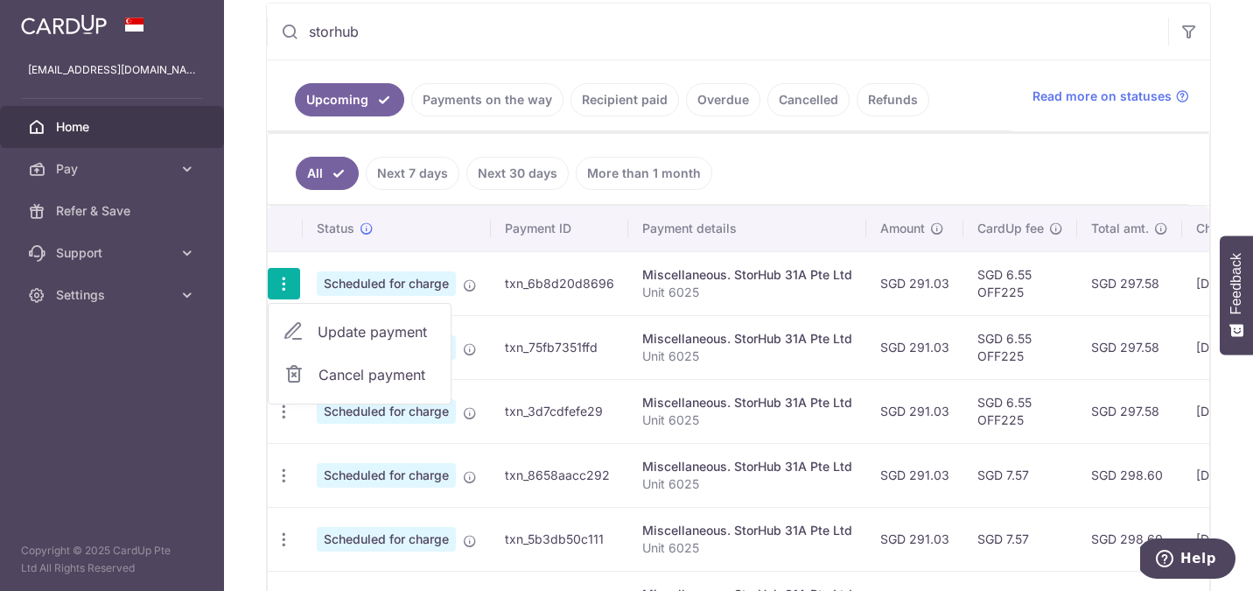
click at [818, 151] on ul "All Next 7 days Next 30 days More than 1 month" at bounding box center [728, 169] width 921 height 71
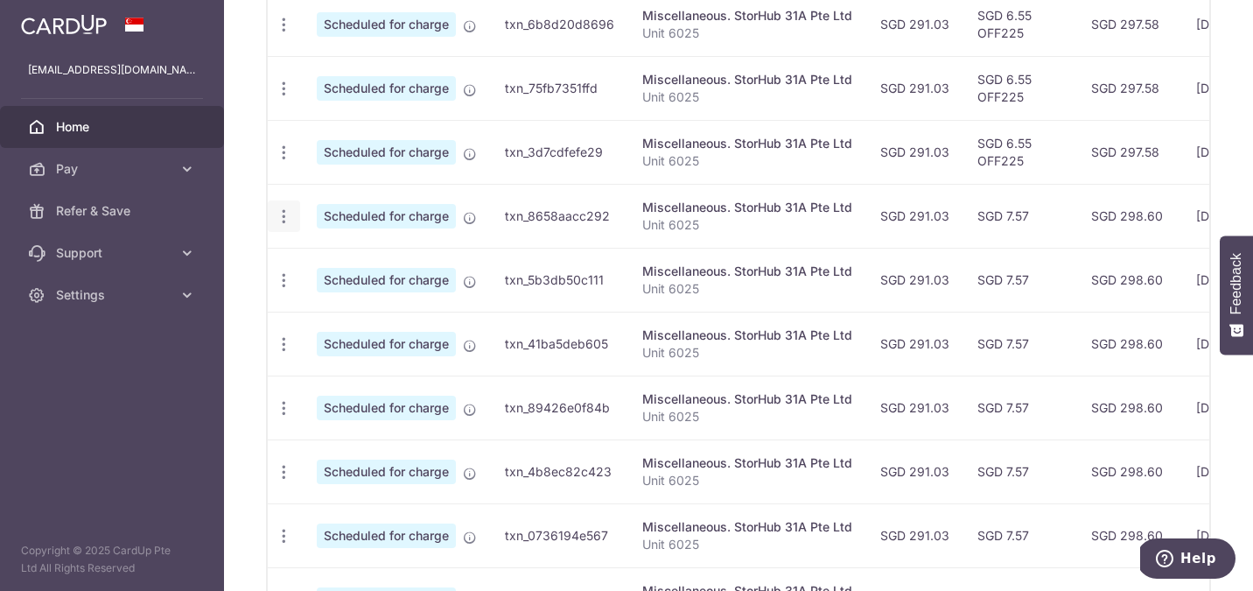
scroll to position [590, 0]
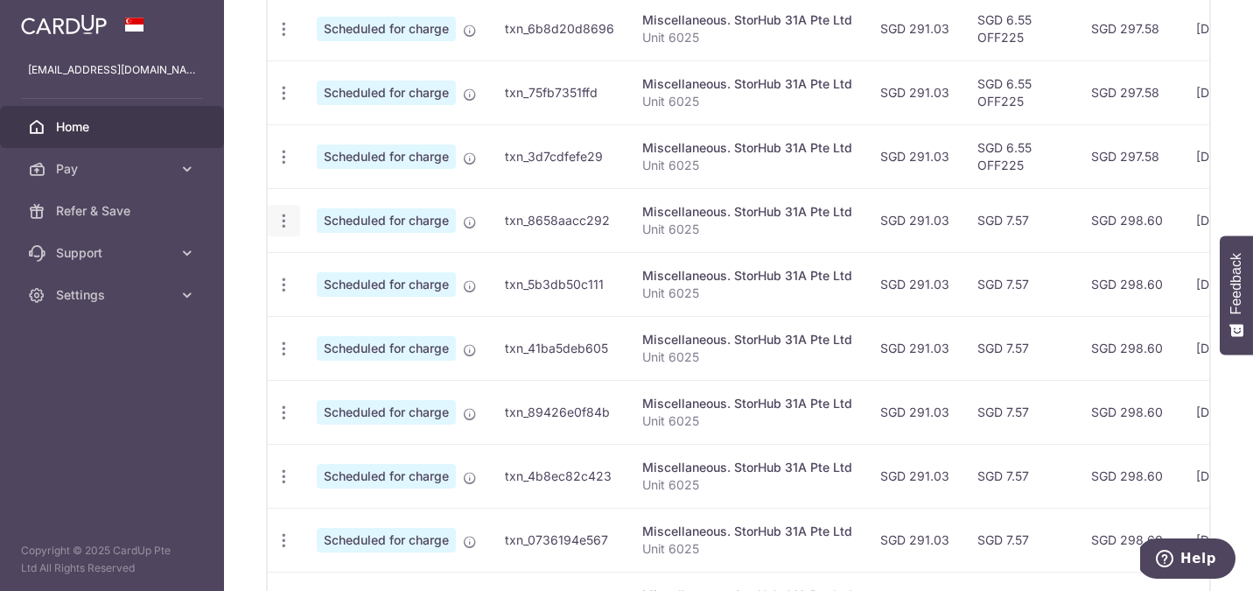
click at [277, 221] on icon "button" at bounding box center [284, 221] width 18 height 18
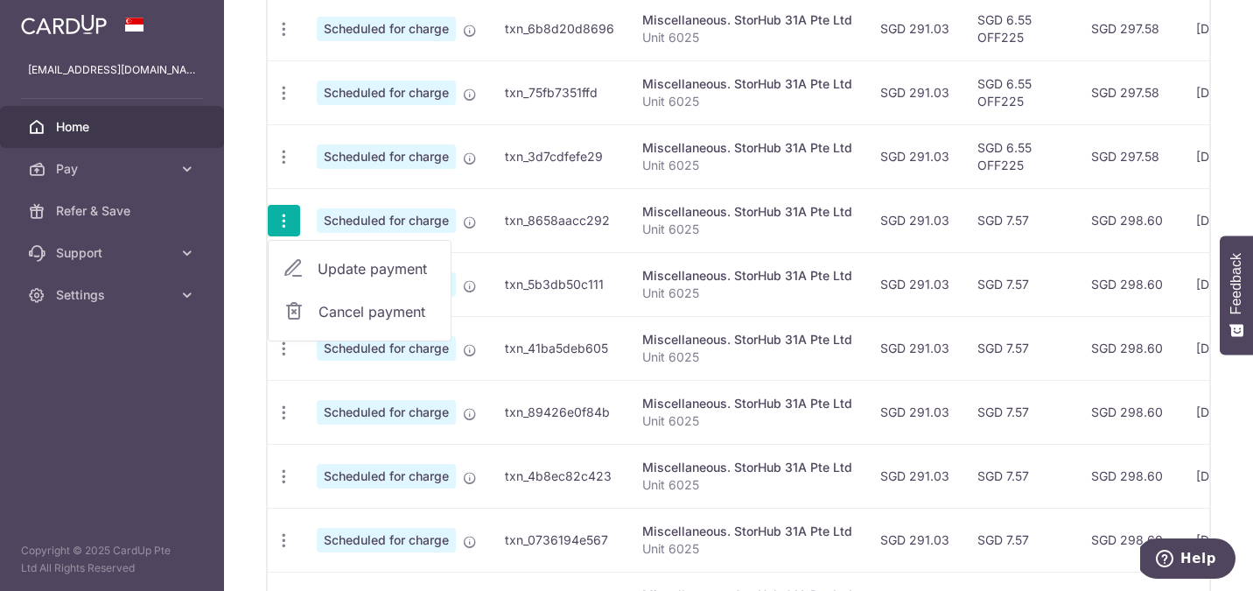
click at [365, 309] on span "Cancel payment" at bounding box center [377, 311] width 117 height 21
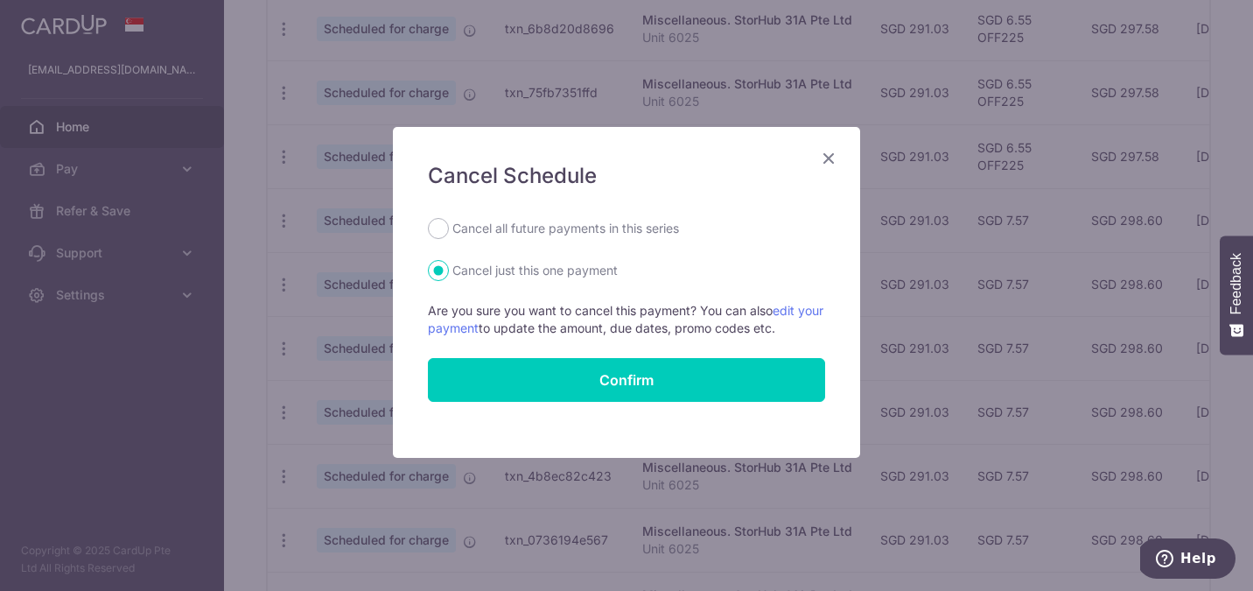
click at [556, 224] on label "Cancel all future payments in this series" at bounding box center [565, 228] width 227 height 21
click at [449, 224] on input "Cancel all future payments in this series" at bounding box center [438, 228] width 21 height 21
radio input "true"
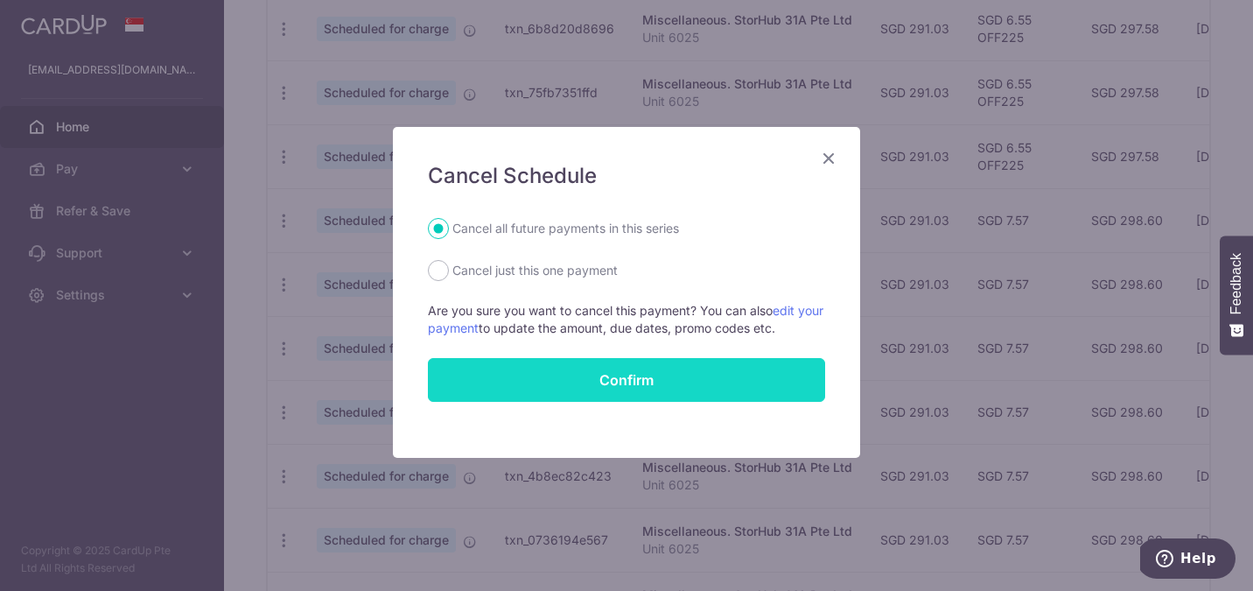
click at [578, 377] on button "Confirm" at bounding box center [626, 380] width 397 height 44
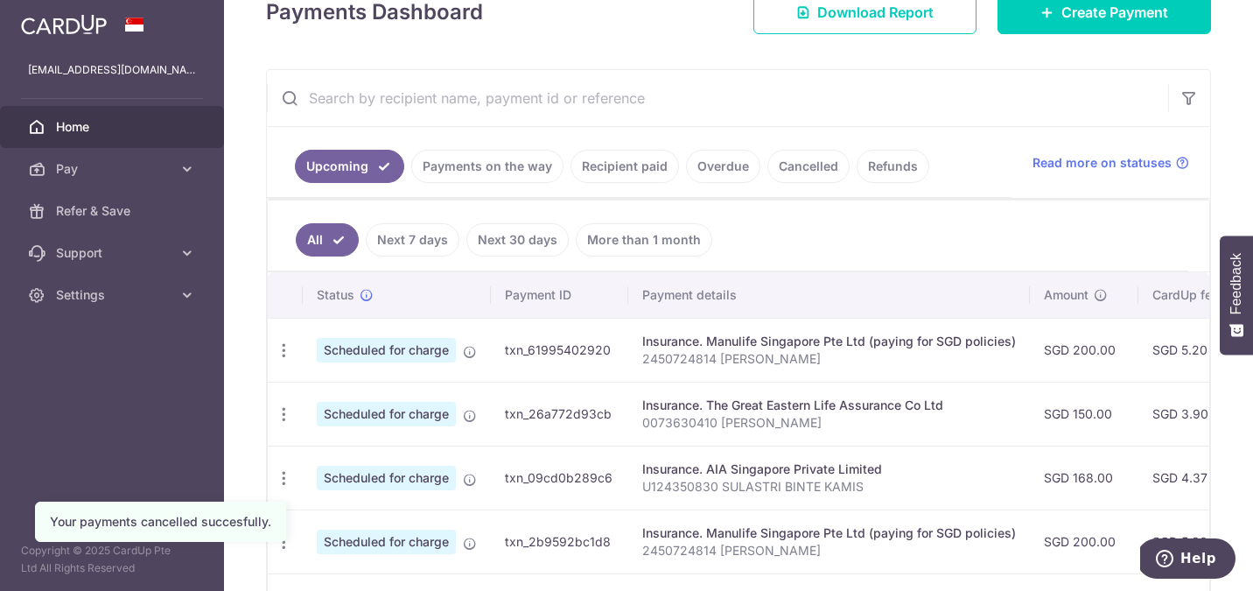
scroll to position [263, 0]
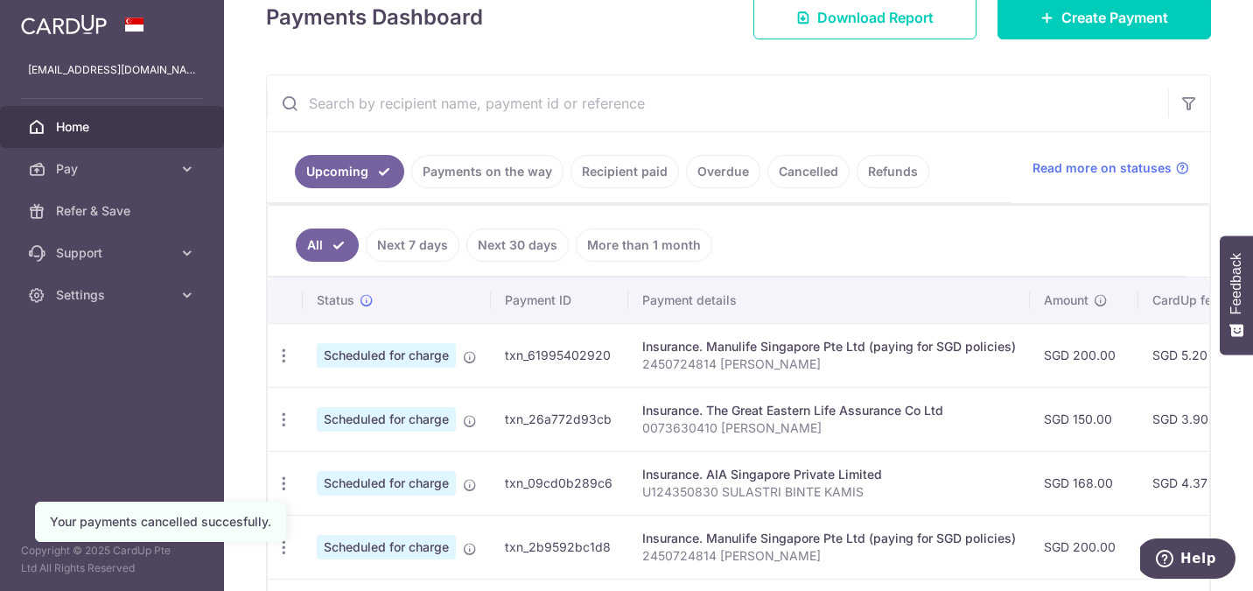
click at [456, 109] on input "text" at bounding box center [717, 103] width 901 height 56
type input "storhub"
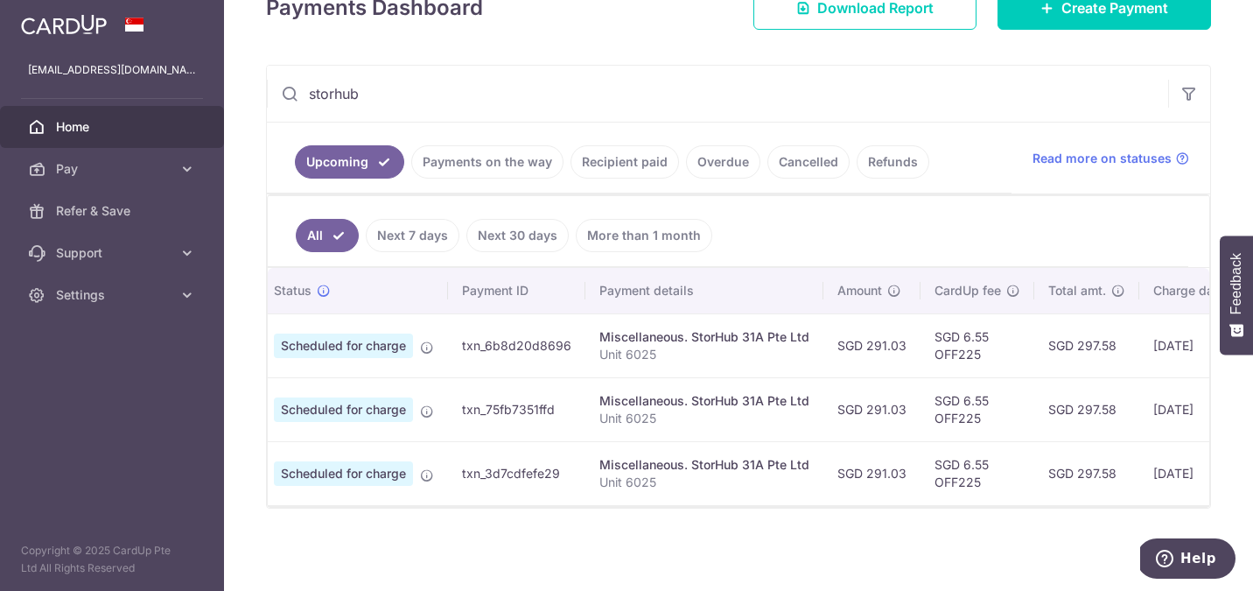
scroll to position [0, 0]
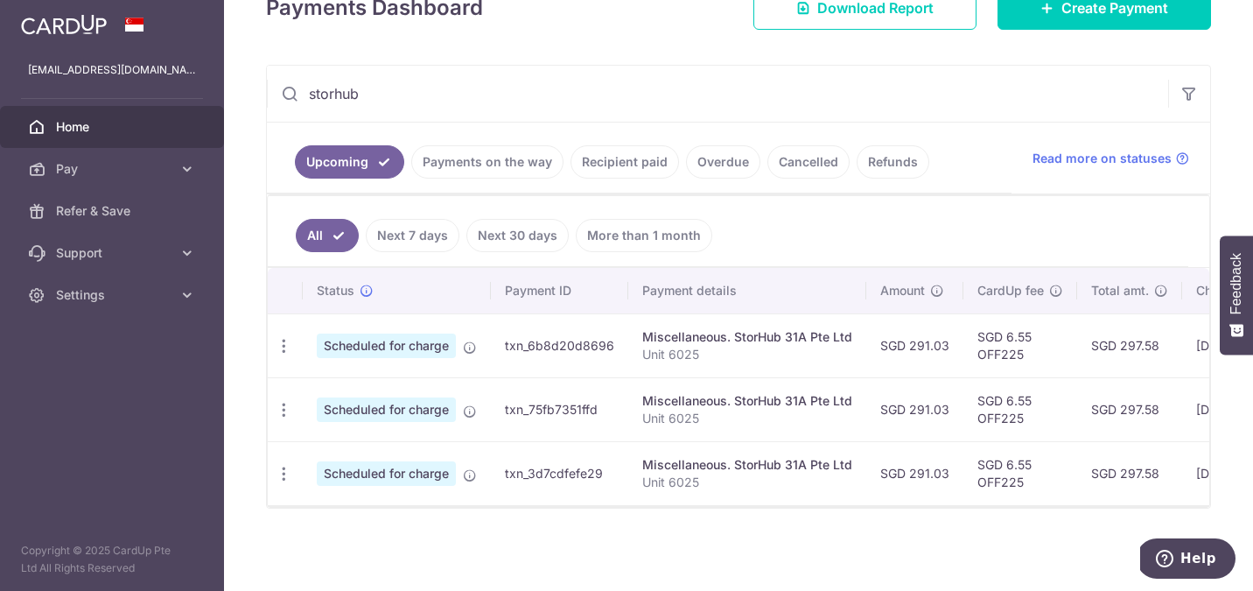
click at [818, 230] on ul "All Next 7 days Next 30 days More than 1 month" at bounding box center [728, 231] width 921 height 71
click at [1063, 89] on input "storhub" at bounding box center [717, 94] width 901 height 56
click at [613, 30] on div "× Pause Schedule Pause all future payments in this series Pause just this one p…" at bounding box center [738, 295] width 1029 height 591
click at [234, 135] on div "× Pause Schedule Pause all future payments in this series Pause just this one p…" at bounding box center [738, 295] width 1029 height 591
drag, startPoint x: 537, startPoint y: 82, endPoint x: 212, endPoint y: 81, distance: 325.5
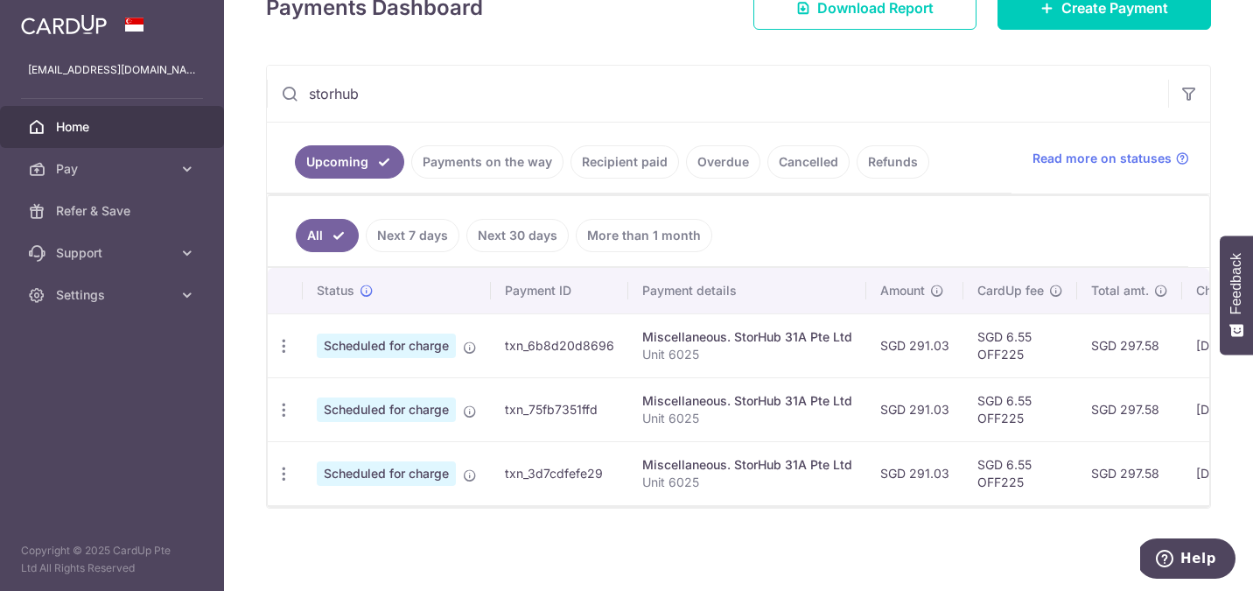
click at [212, 81] on main "sulastrikamis@gmail.com Home Pay Payments Recipients Cards Refer & Save Support…" at bounding box center [626, 295] width 1253 height 591
click at [470, 87] on input "storhub" at bounding box center [717, 94] width 901 height 56
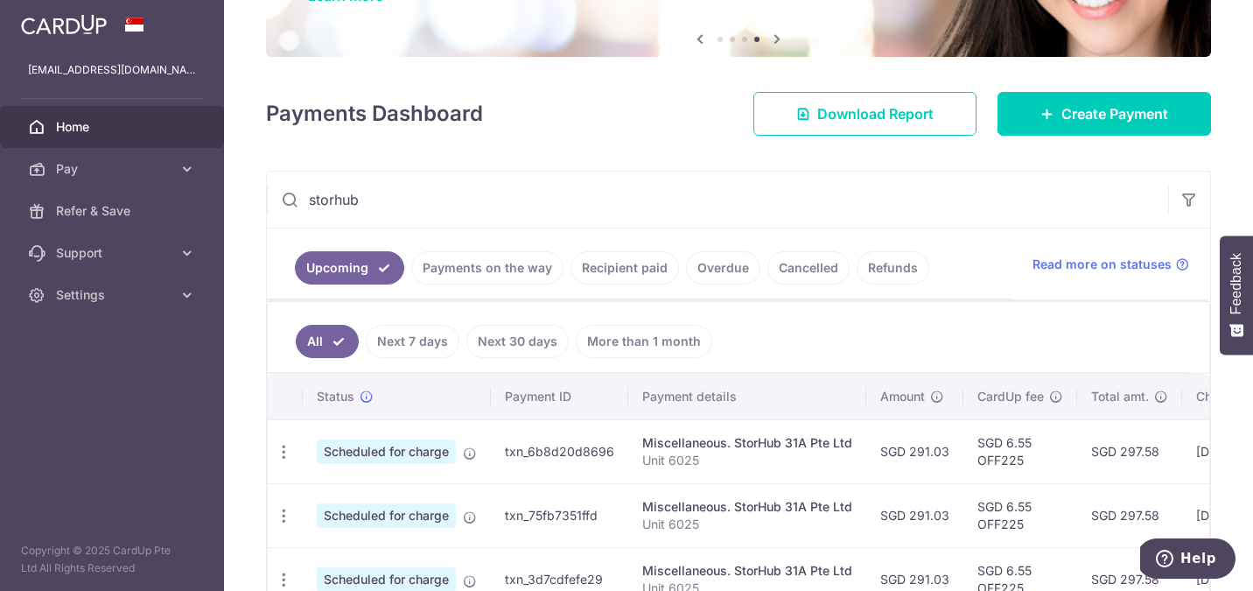
scroll to position [165, 0]
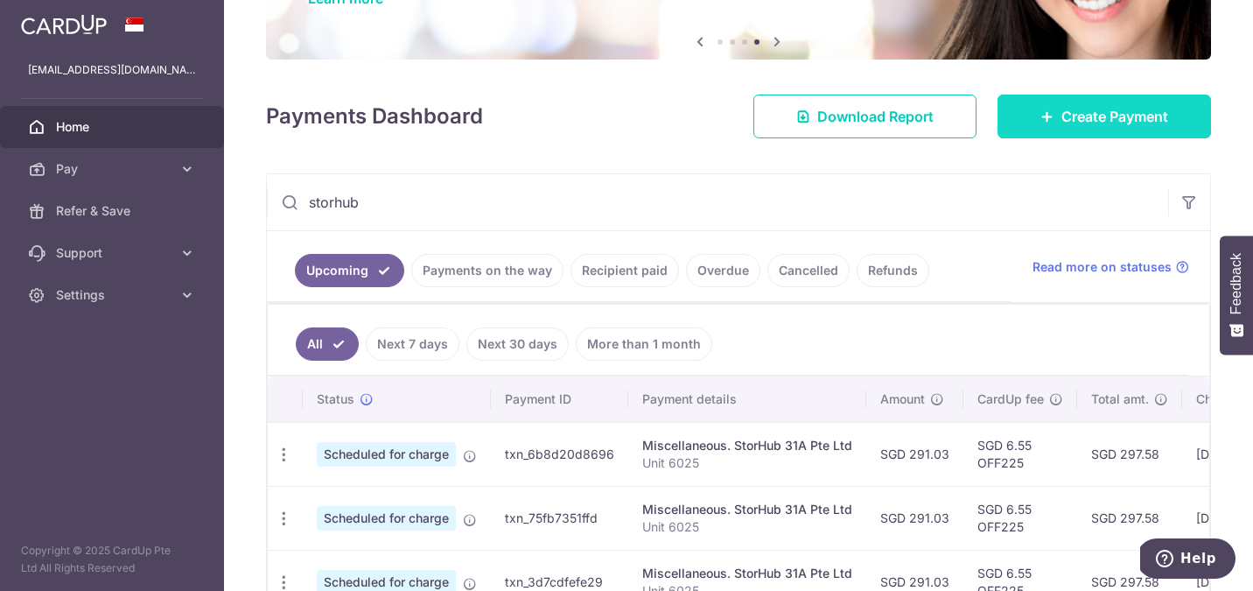
click at [1025, 112] on link "Create Payment" at bounding box center [1105, 117] width 214 height 44
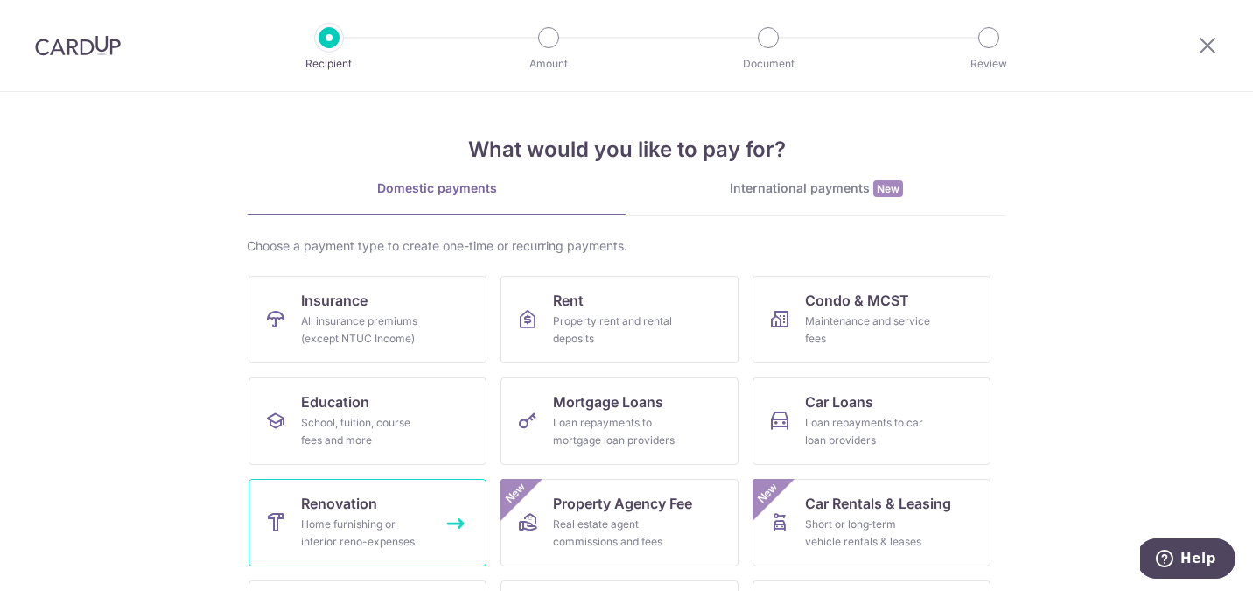
click at [347, 505] on span "Renovation" at bounding box center [339, 503] width 76 height 21
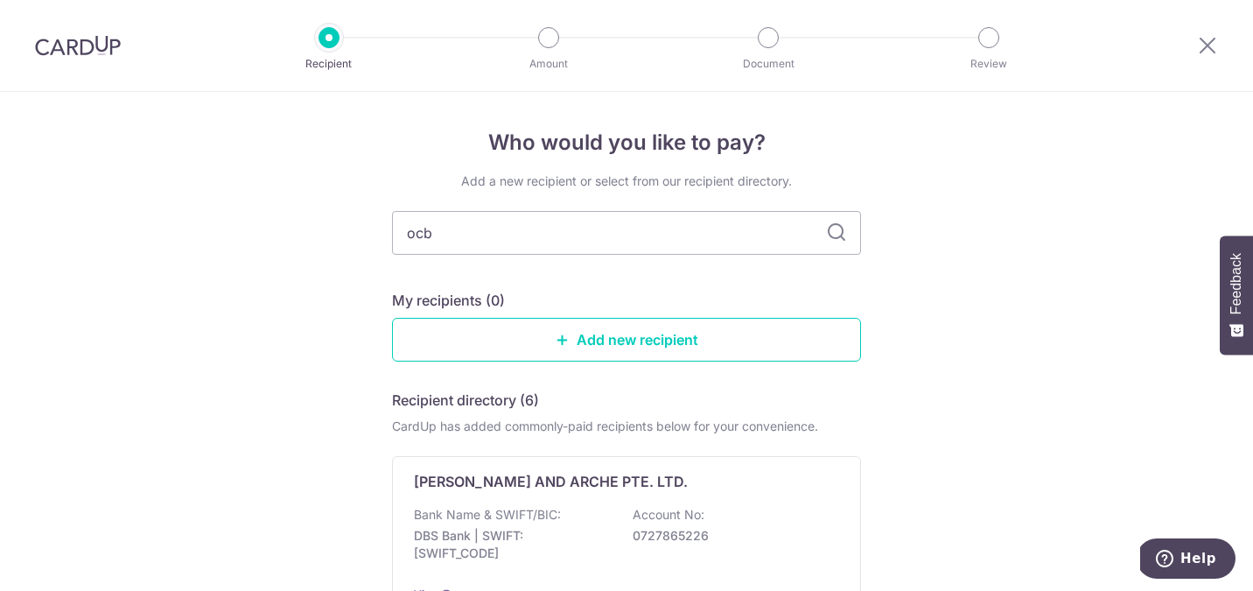
type input "ocbc"
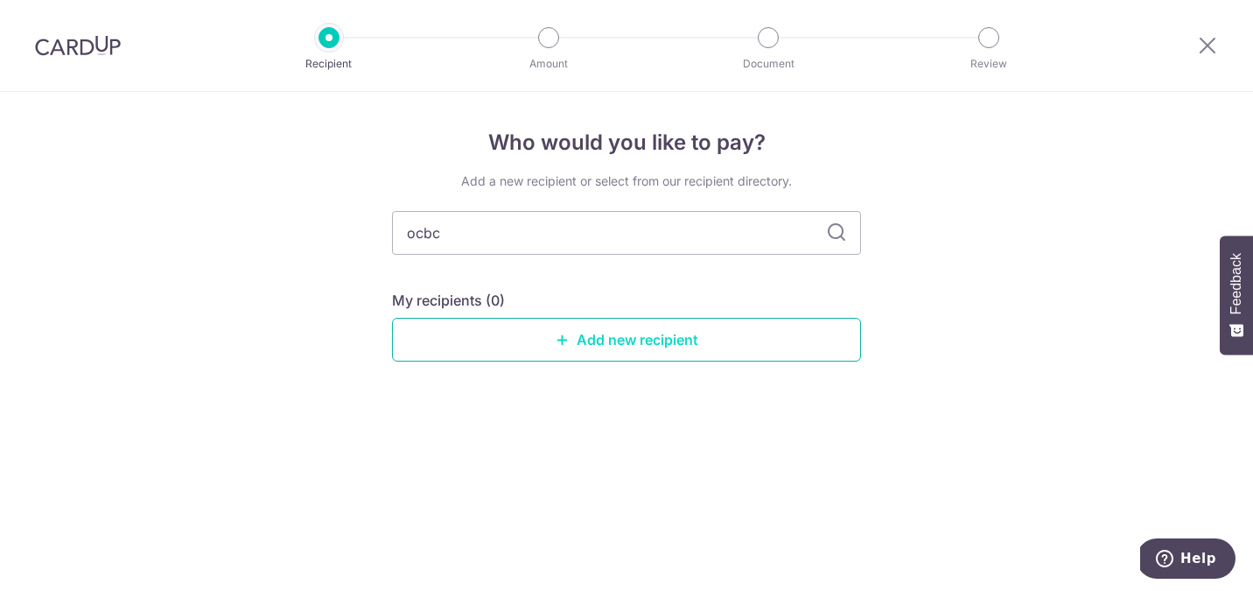
click at [550, 341] on link "Add new recipient" at bounding box center [626, 340] width 469 height 44
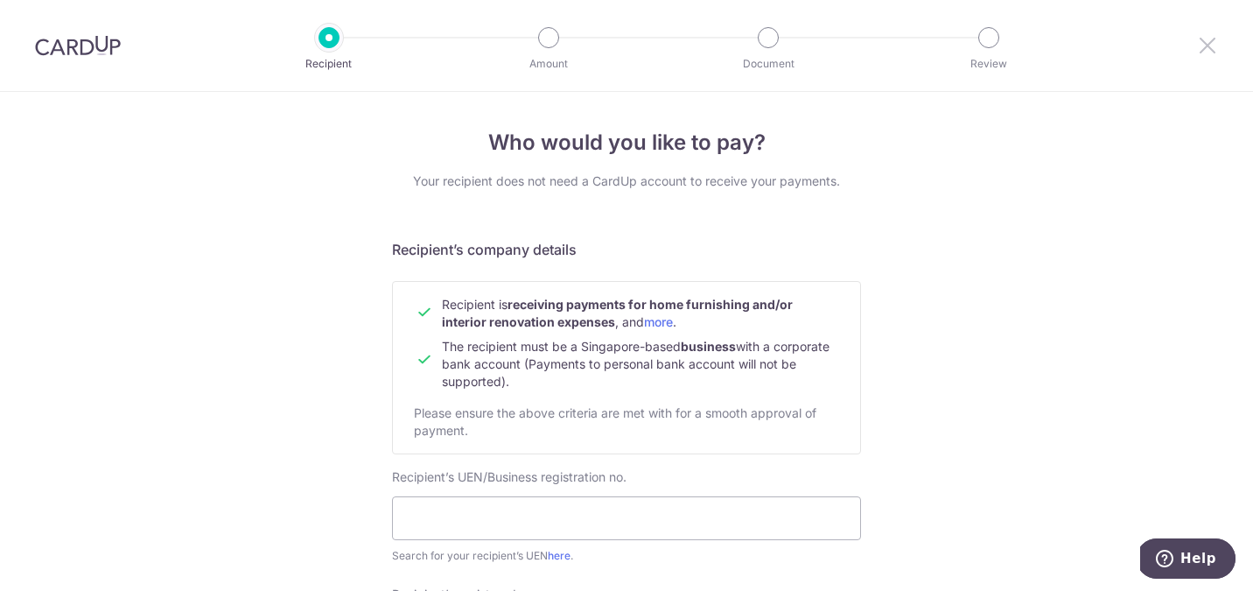
click at [1202, 42] on icon at bounding box center [1207, 45] width 21 height 22
